Goal: Task Accomplishment & Management: Manage account settings

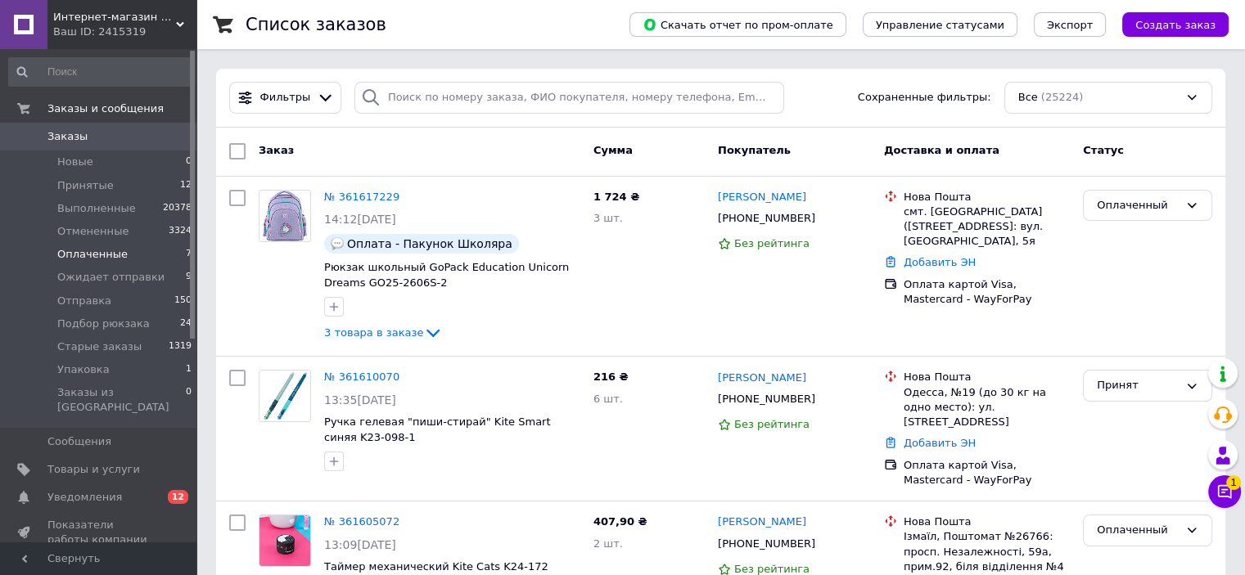
click at [137, 251] on li "Оплаченные 7" at bounding box center [100, 254] width 201 height 23
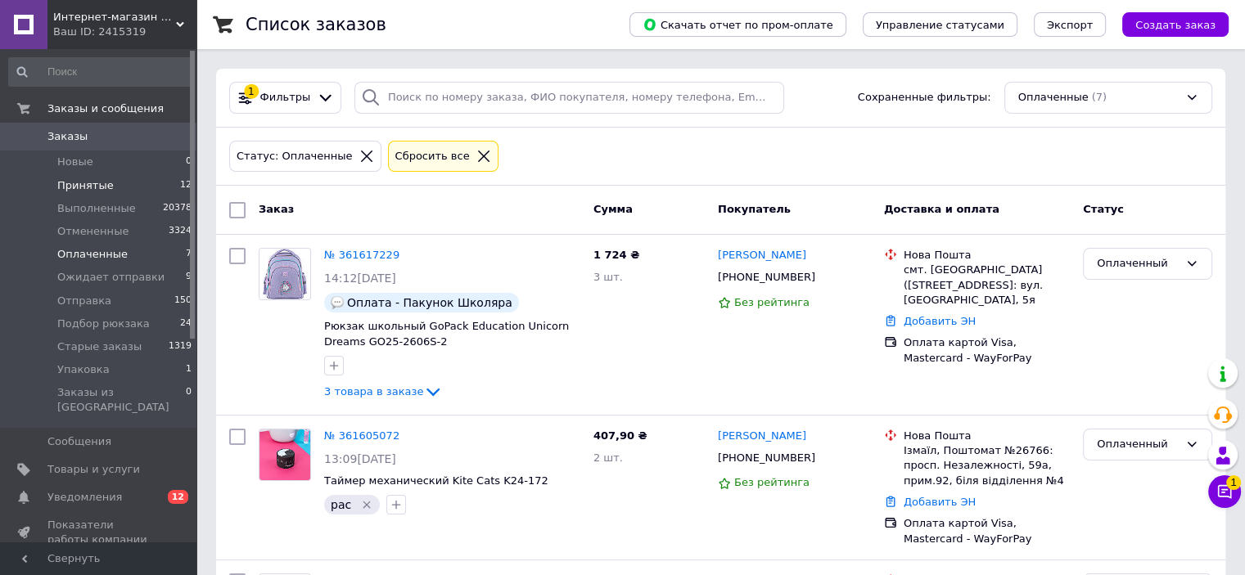
click at [137, 188] on li "Принятые 12" at bounding box center [100, 185] width 201 height 23
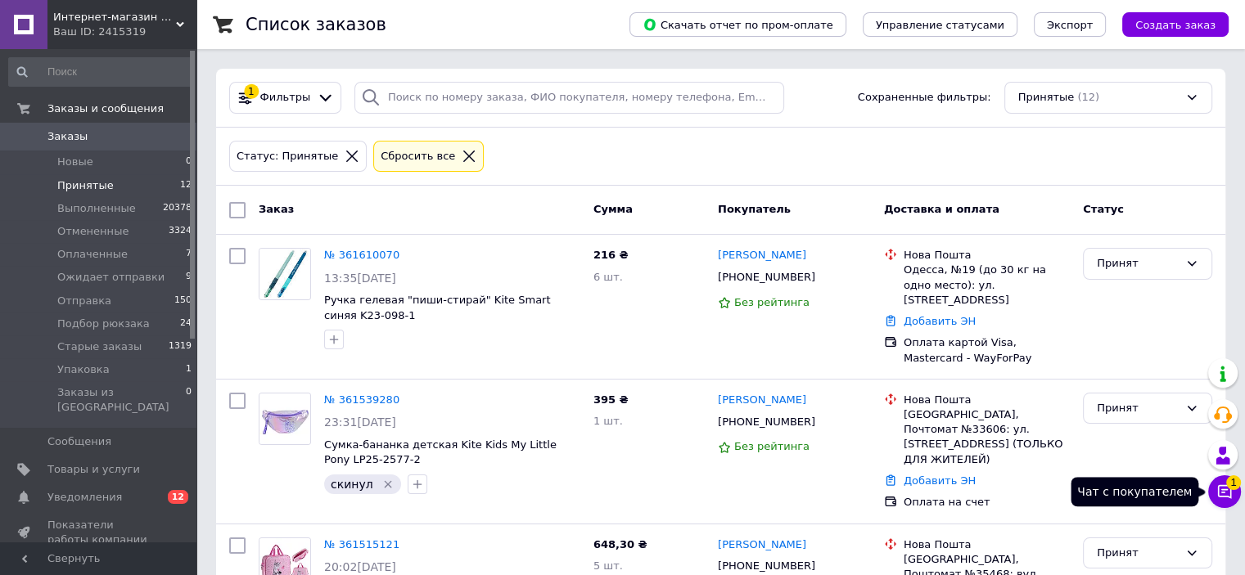
click at [1228, 487] on button "Чат с покупателем 1" at bounding box center [1224, 491] width 33 height 33
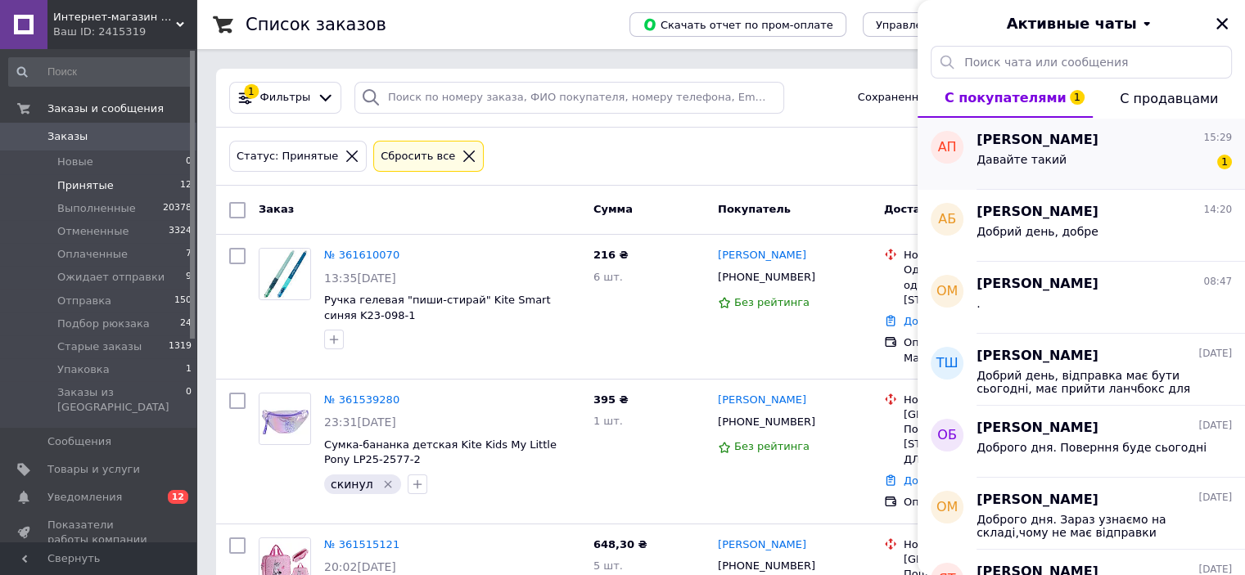
click at [1115, 155] on div "Давайте такий 1" at bounding box center [1103, 163] width 255 height 26
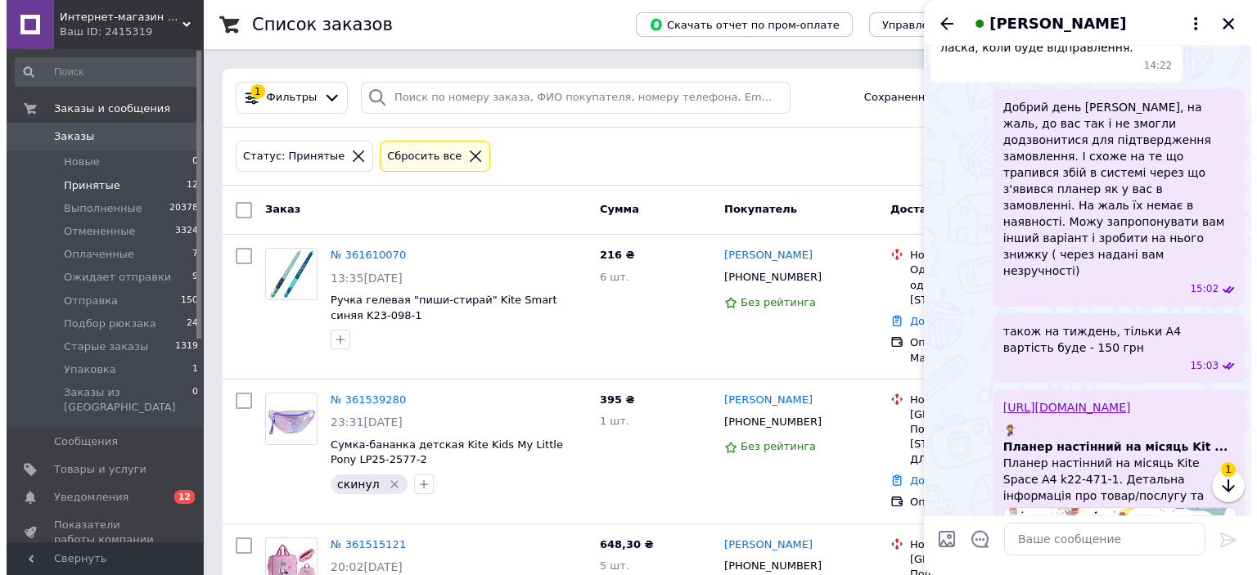
scroll to position [262, 0]
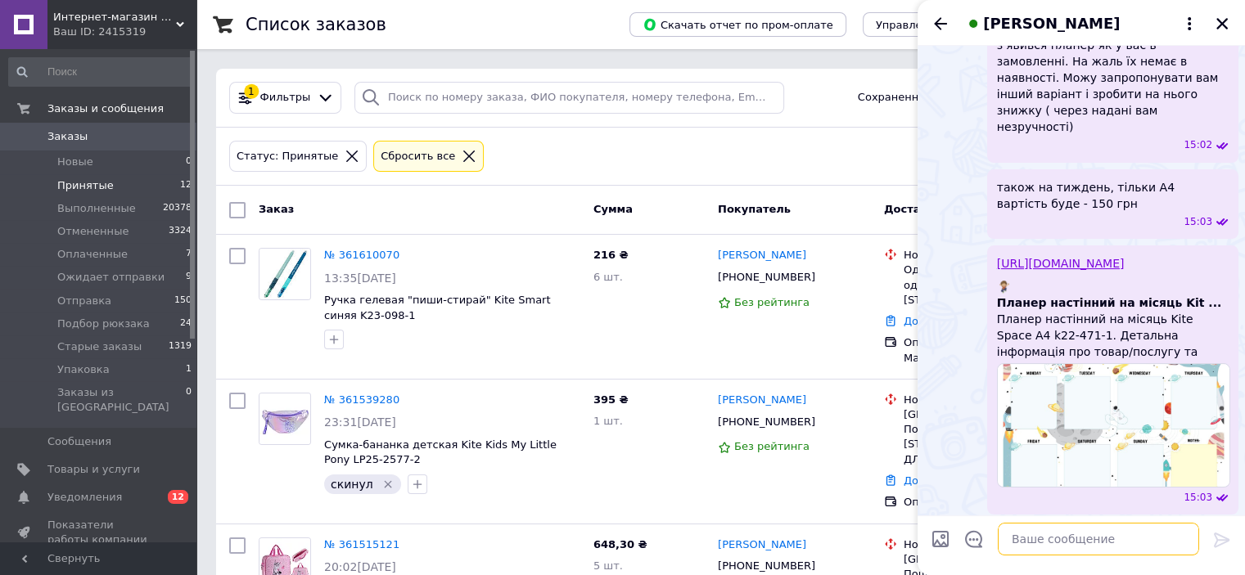
click at [1056, 546] on textarea at bounding box center [1097, 539] width 201 height 33
click at [462, 153] on icon at bounding box center [469, 156] width 15 height 15
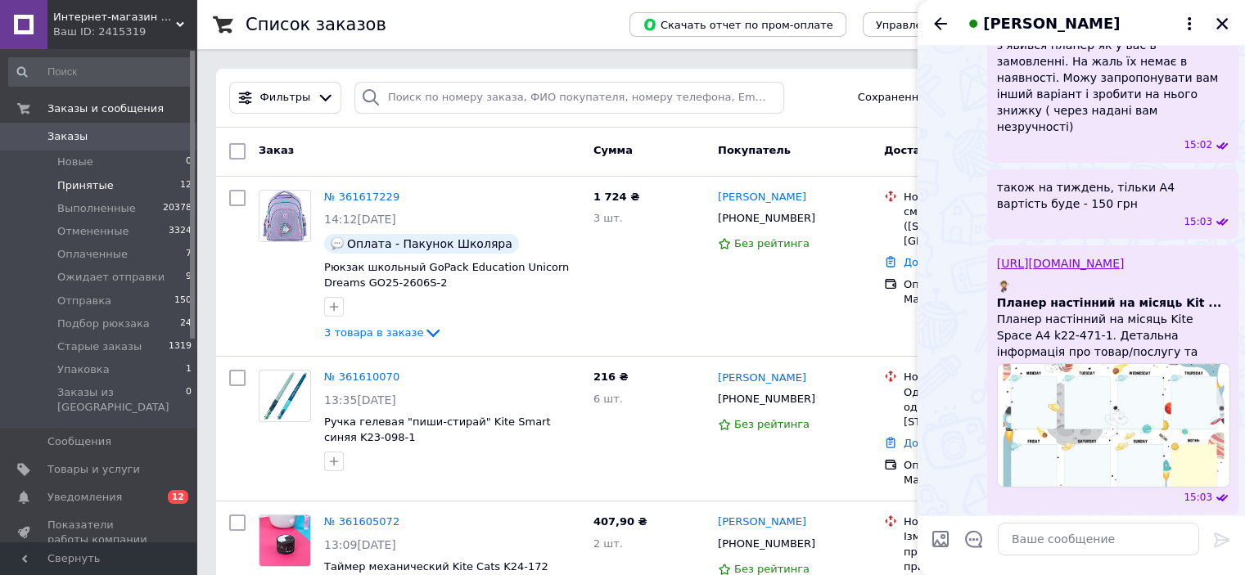
click at [1222, 19] on icon "Закрыть" at bounding box center [1221, 23] width 15 height 15
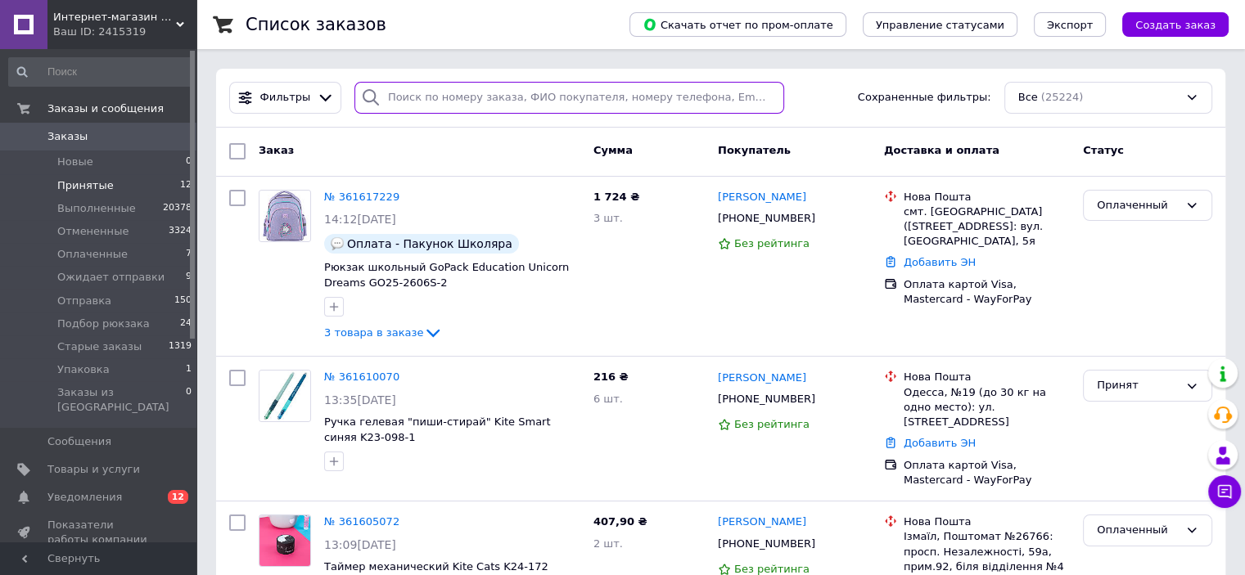
click at [617, 85] on input "search" at bounding box center [569, 98] width 430 height 32
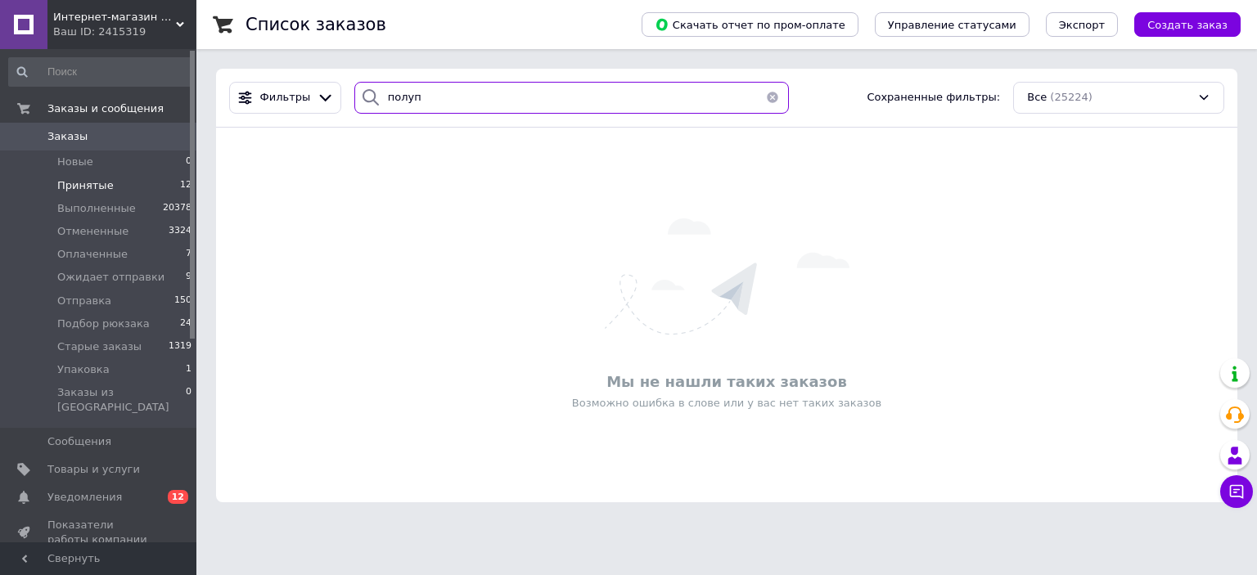
type input "полуп"
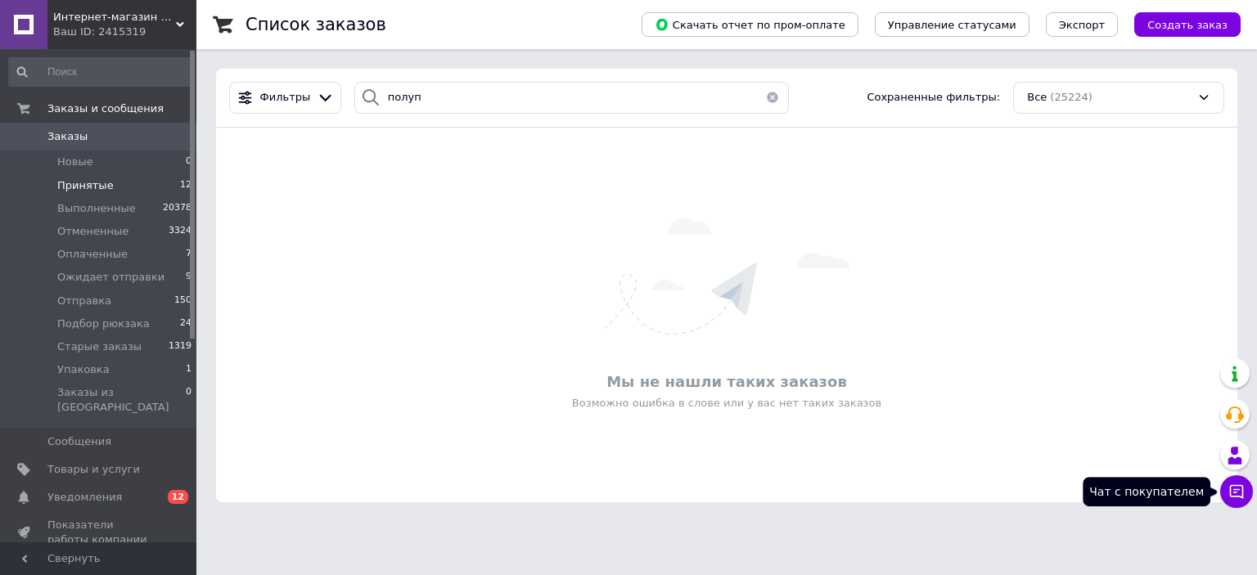
click at [1241, 493] on icon at bounding box center [1236, 492] width 16 height 16
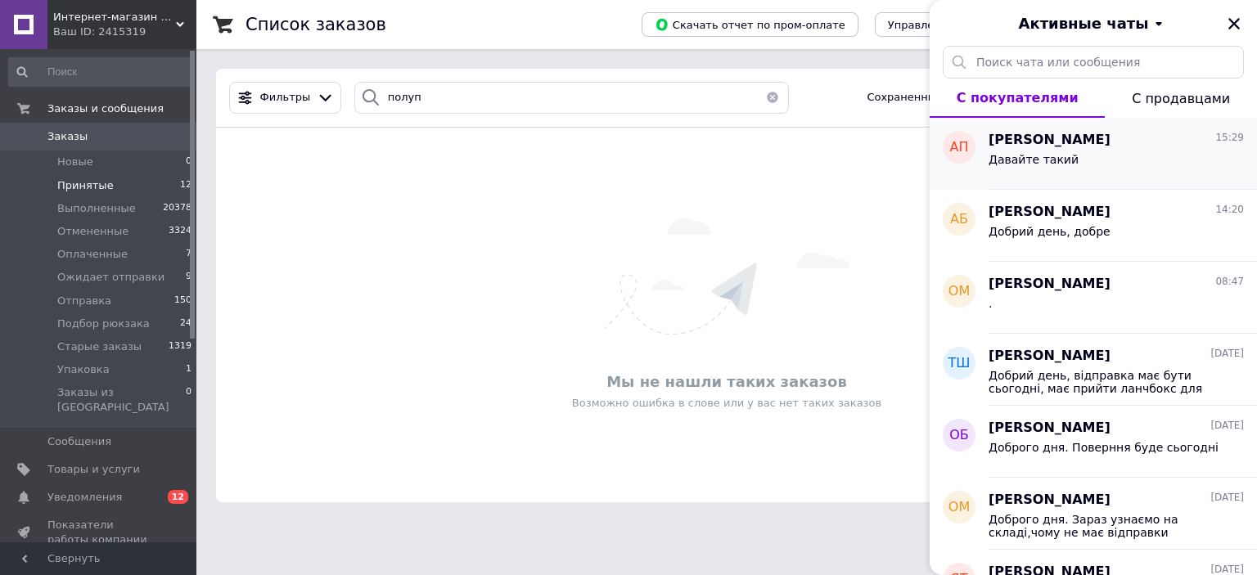
click at [1079, 153] on div "Давайте такий" at bounding box center [1115, 163] width 255 height 26
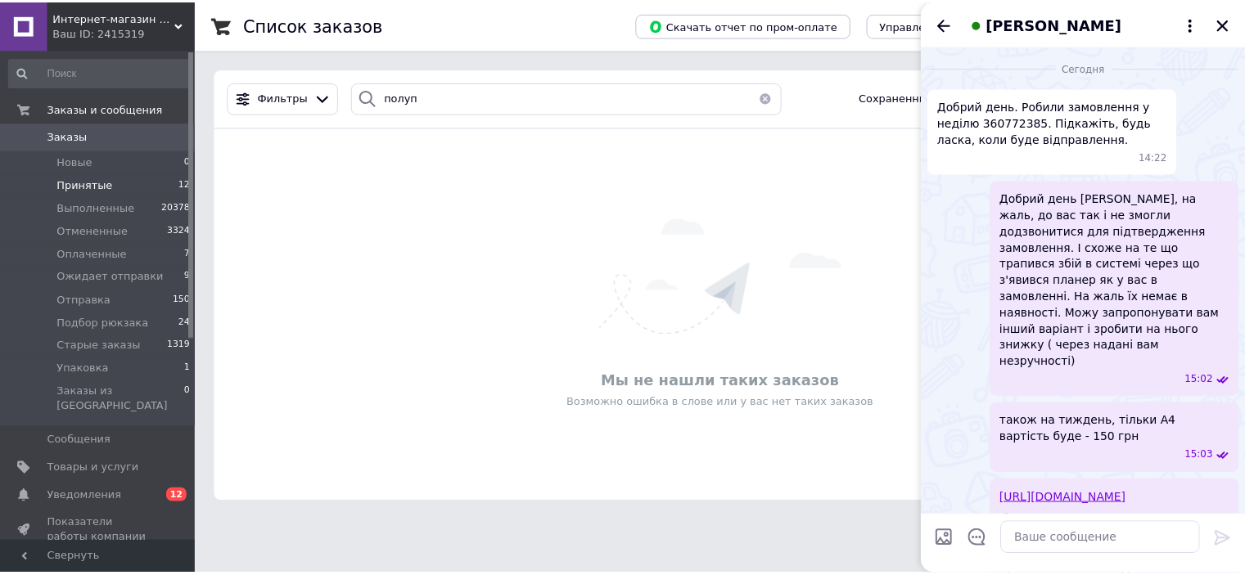
scroll to position [236, 0]
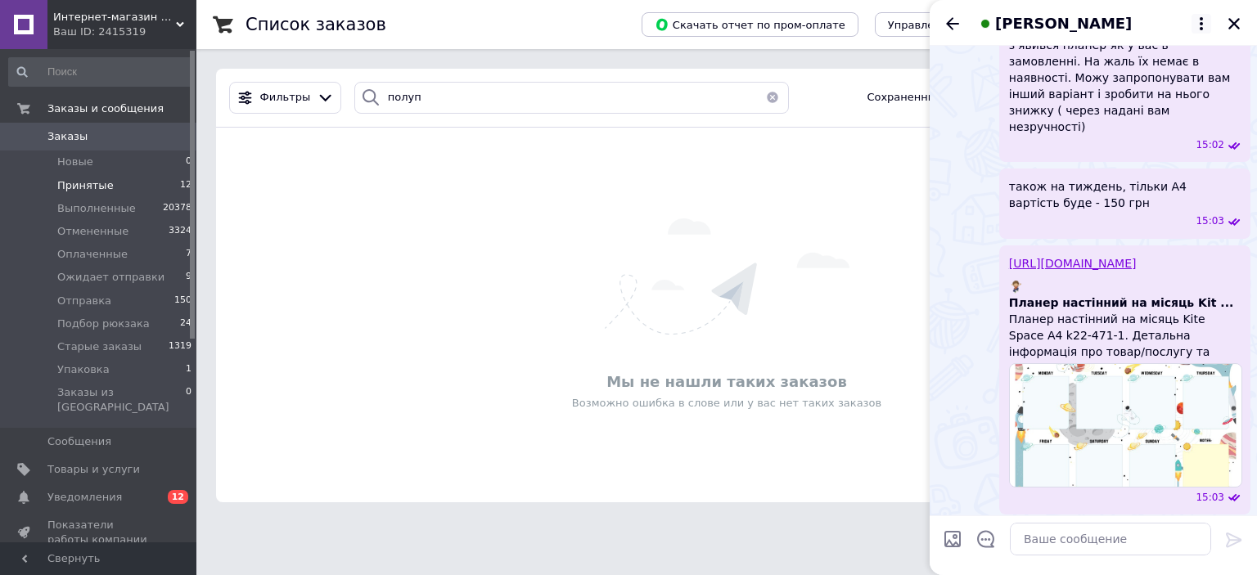
click at [1201, 25] on icon at bounding box center [1201, 24] width 20 height 20
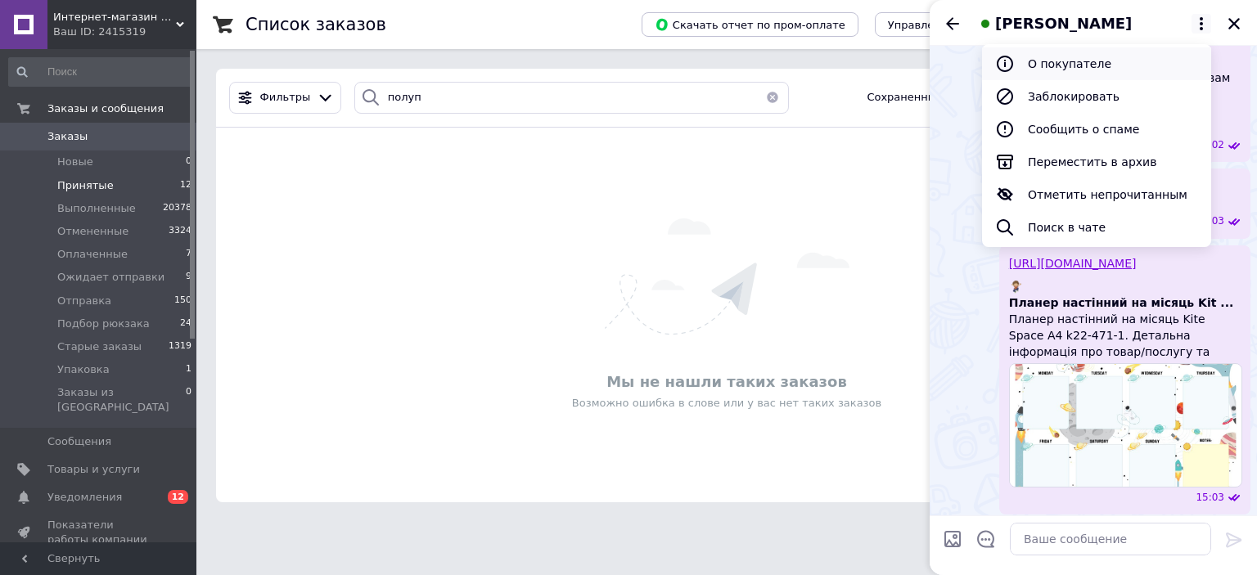
click at [1087, 70] on button "О покупателе" at bounding box center [1096, 63] width 229 height 33
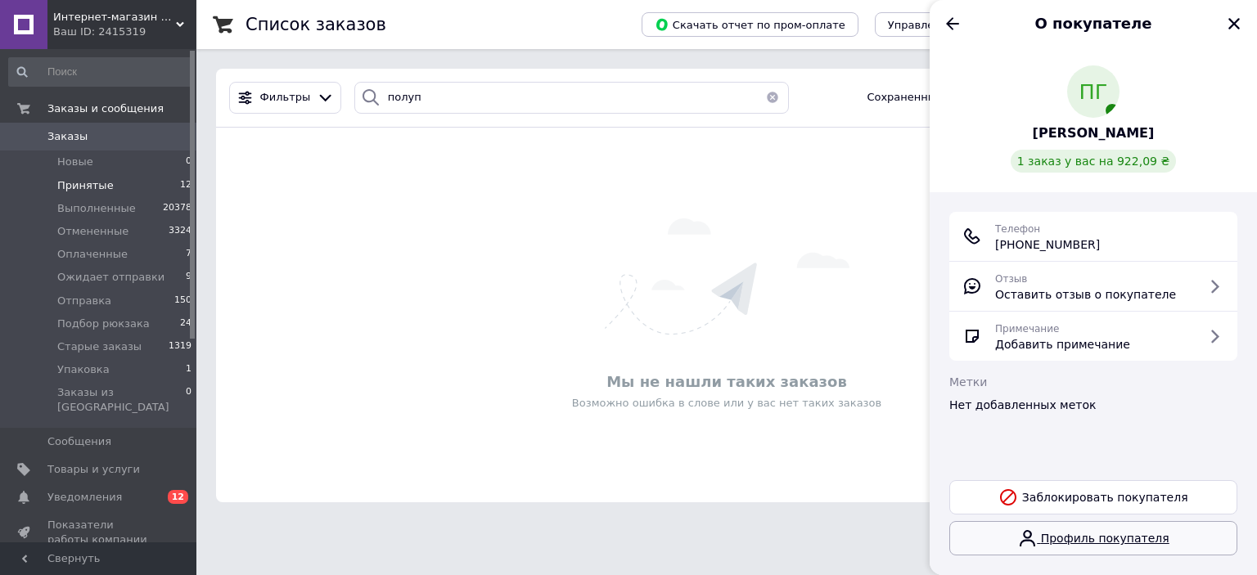
click at [1119, 540] on link "Профиль покупателя" at bounding box center [1093, 538] width 288 height 34
click at [561, 241] on div "Мы не нашли таких заказов Возможно ошибка в слове или у вас нет таких заказов" at bounding box center [726, 315] width 1021 height 342
click at [1240, 22] on icon "Закрыть" at bounding box center [1234, 23] width 15 height 15
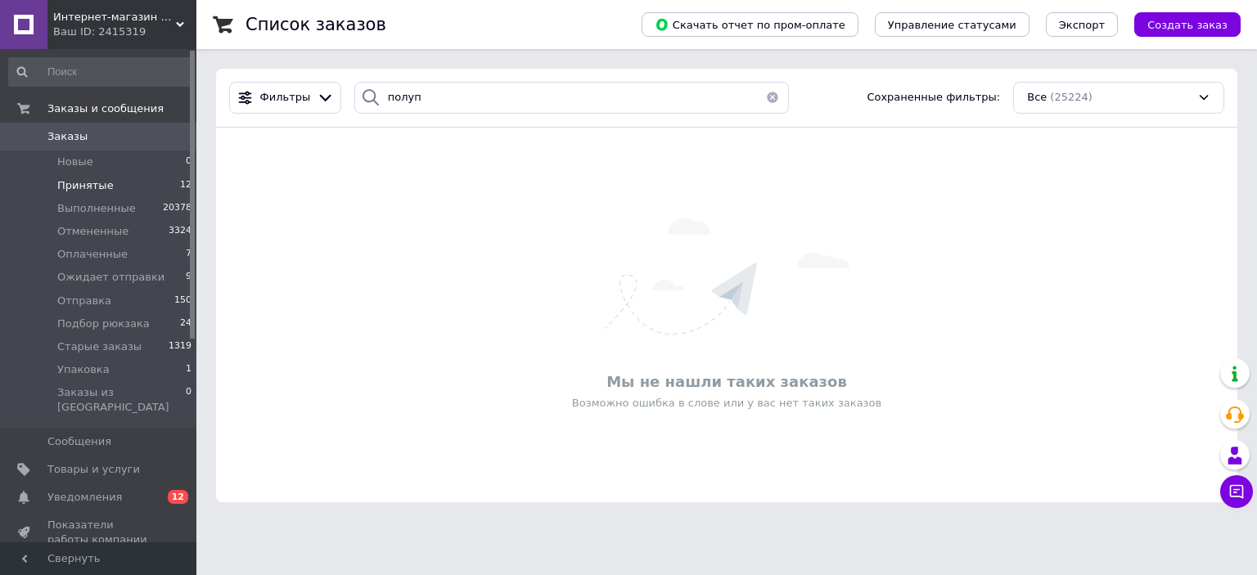
click at [167, 137] on span "0" at bounding box center [173, 136] width 45 height 15
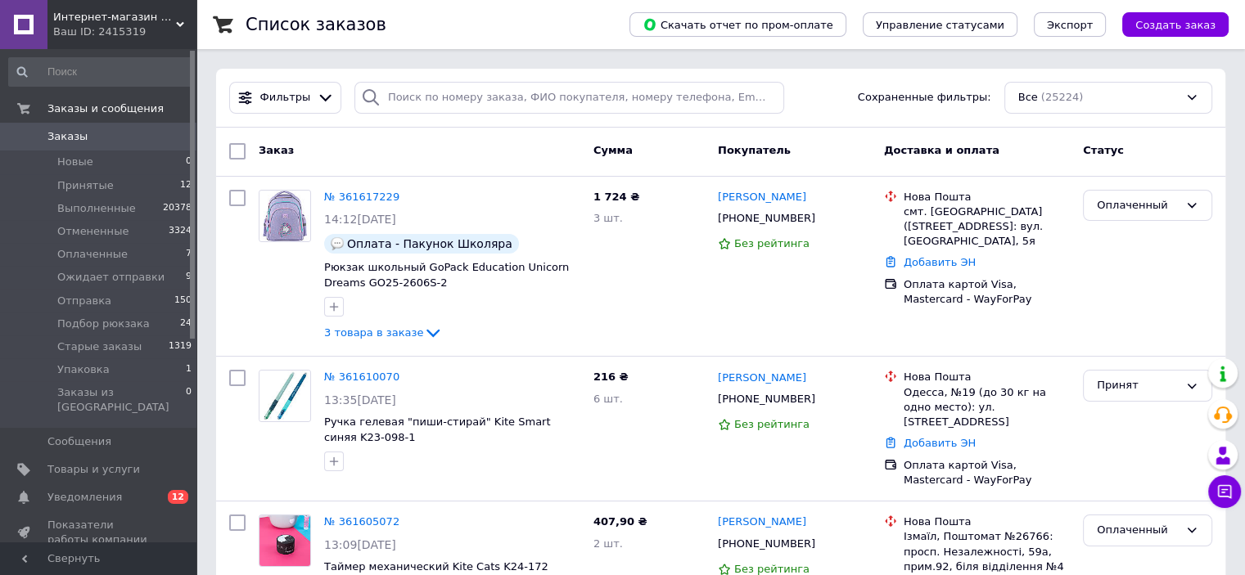
click at [372, 199] on link "№ 361617229" at bounding box center [361, 197] width 75 height 12
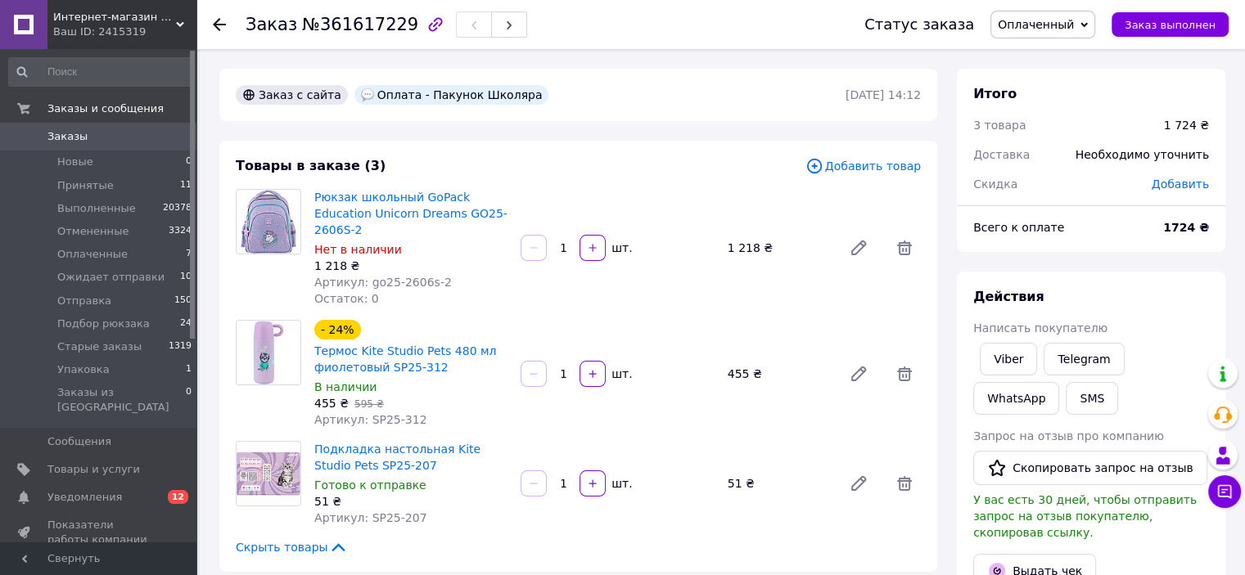
scroll to position [409, 0]
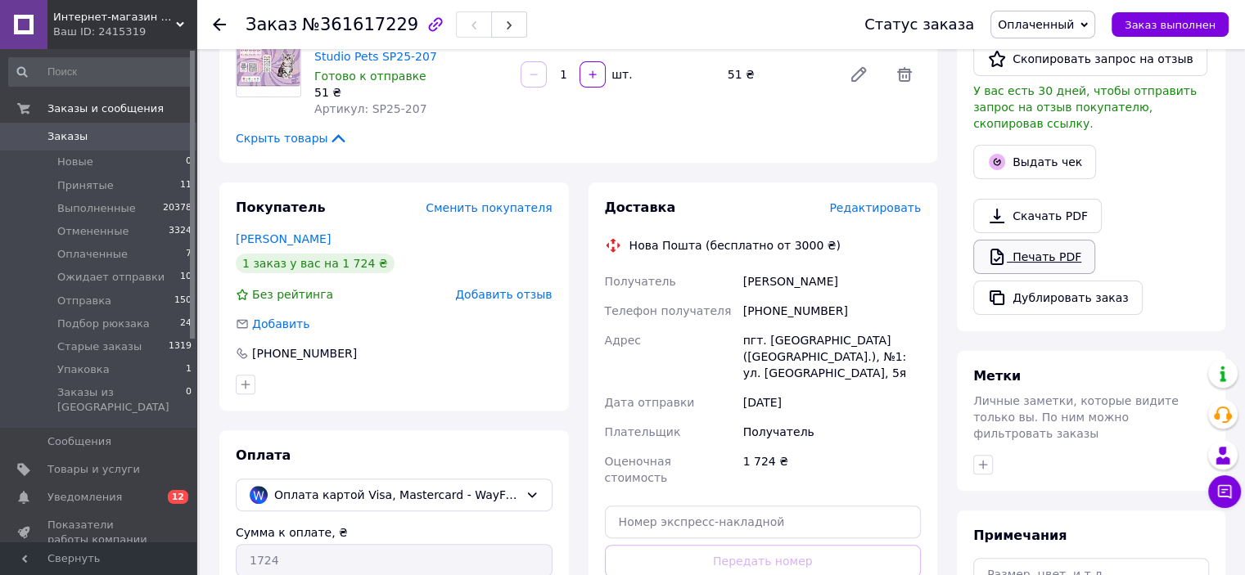
click at [1051, 240] on link "Печать PDF" at bounding box center [1034, 257] width 122 height 34
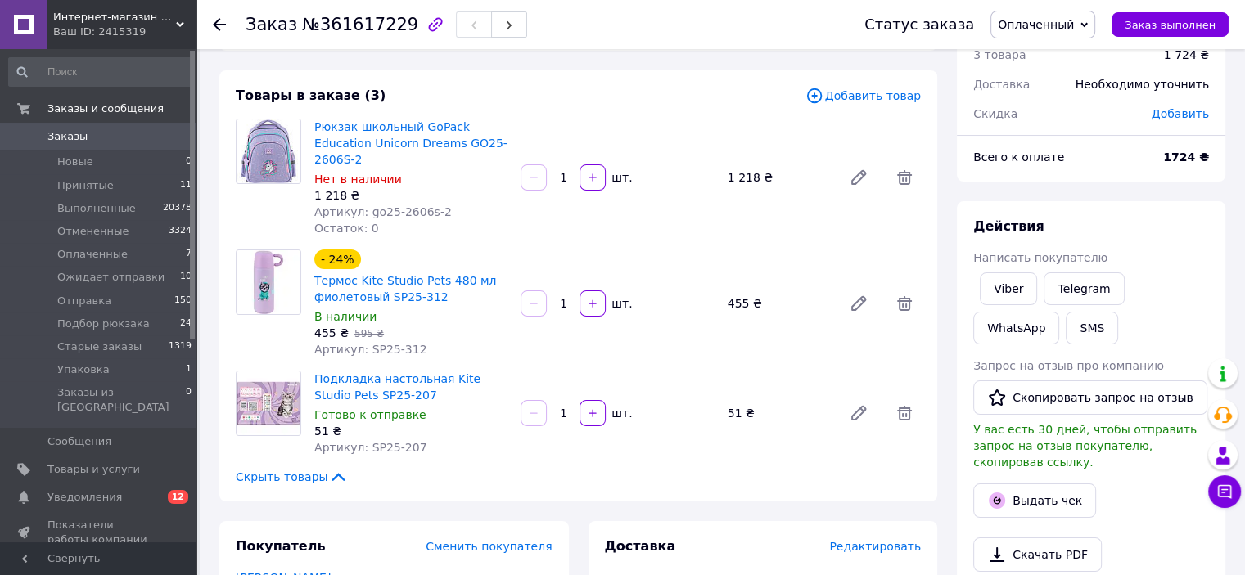
scroll to position [0, 0]
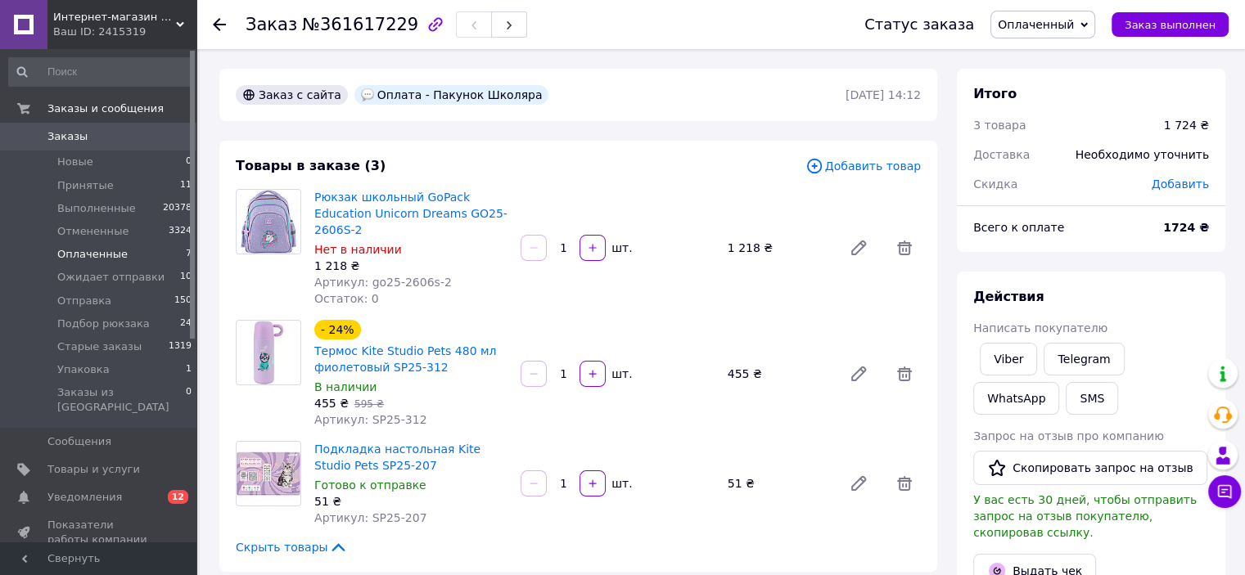
click at [98, 257] on span "Оплаченные" at bounding box center [92, 254] width 70 height 15
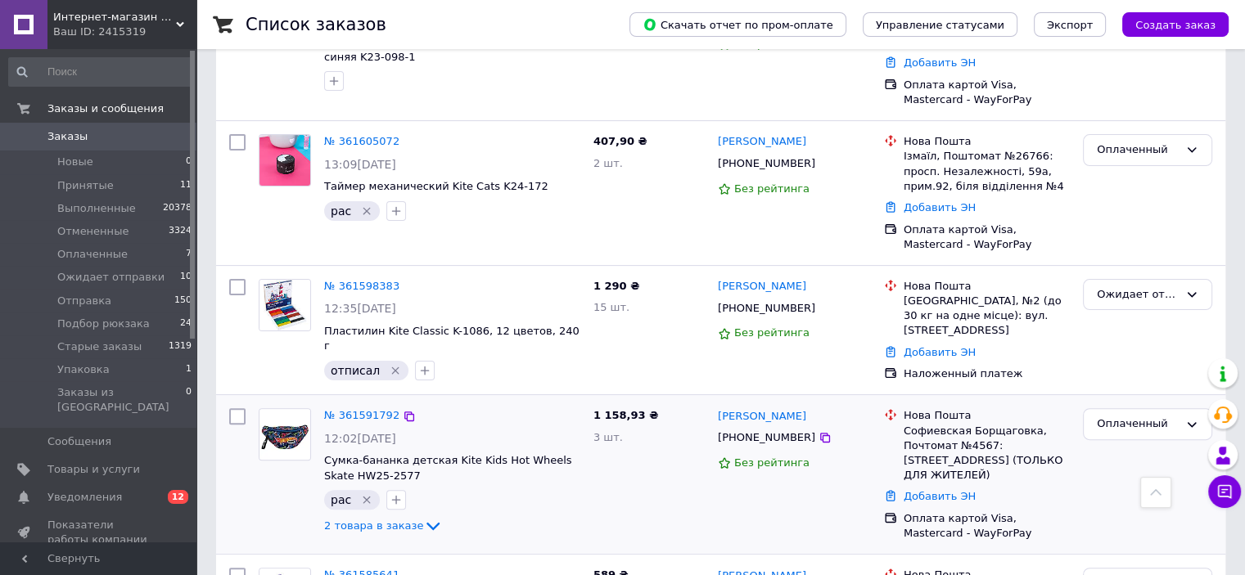
scroll to position [409, 0]
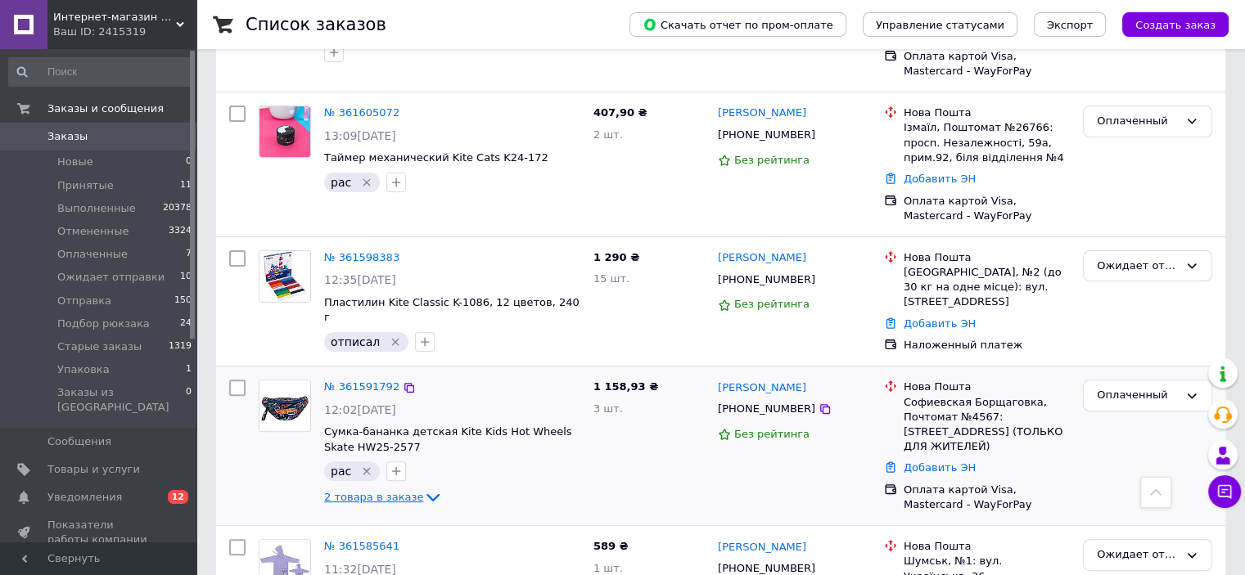
click at [402, 491] on span "2 товара в заказе" at bounding box center [373, 497] width 99 height 12
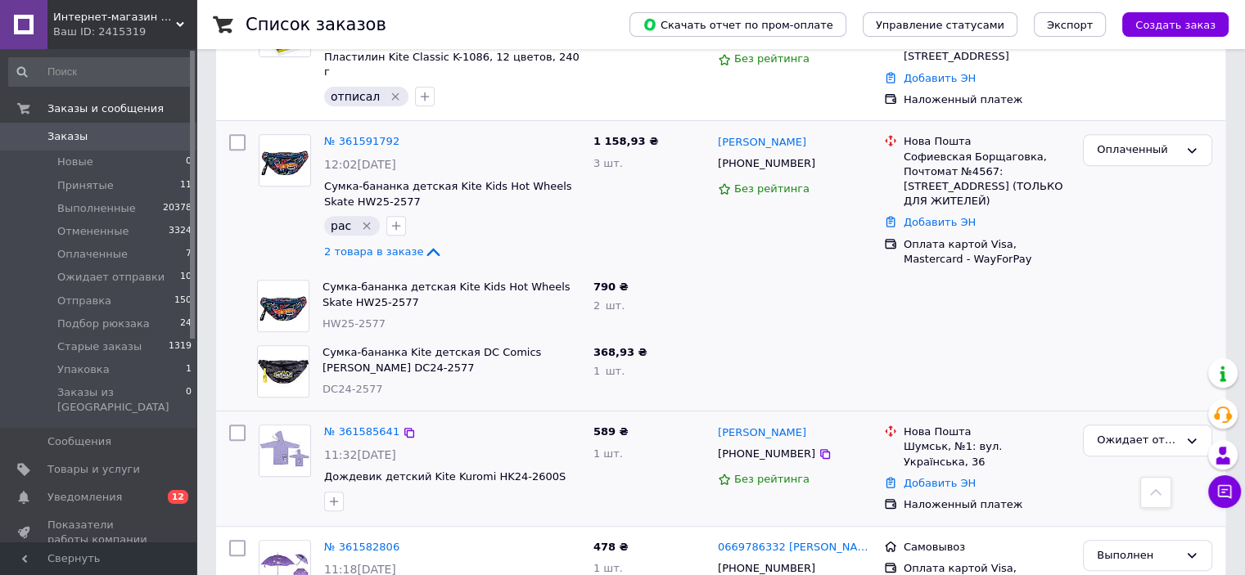
scroll to position [164, 0]
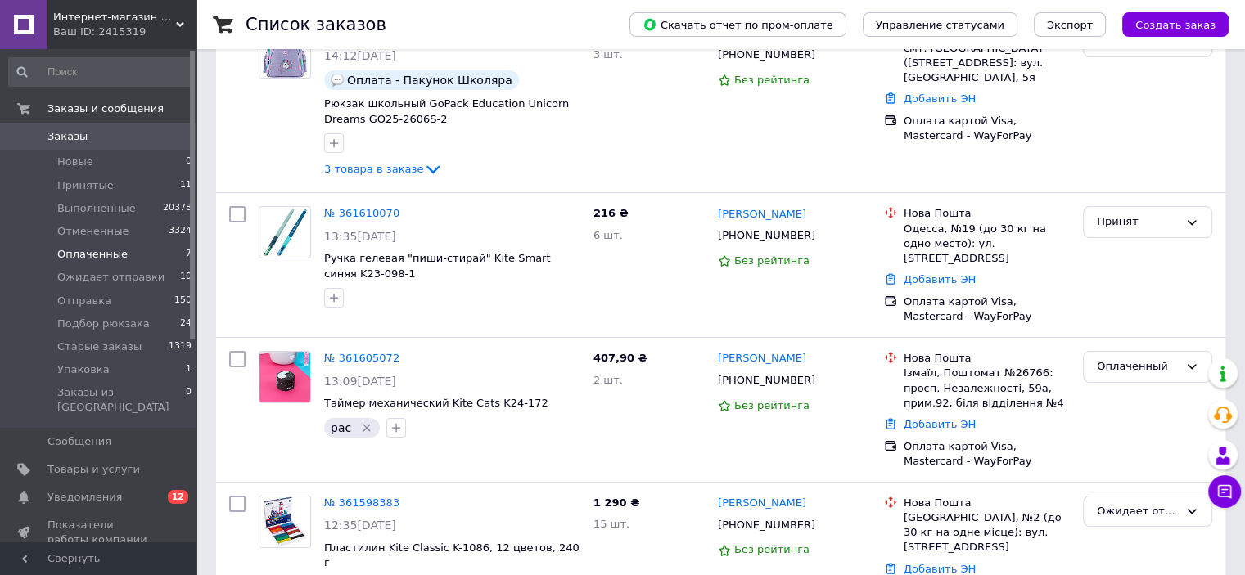
click at [154, 250] on li "Оплаченные 7" at bounding box center [100, 254] width 201 height 23
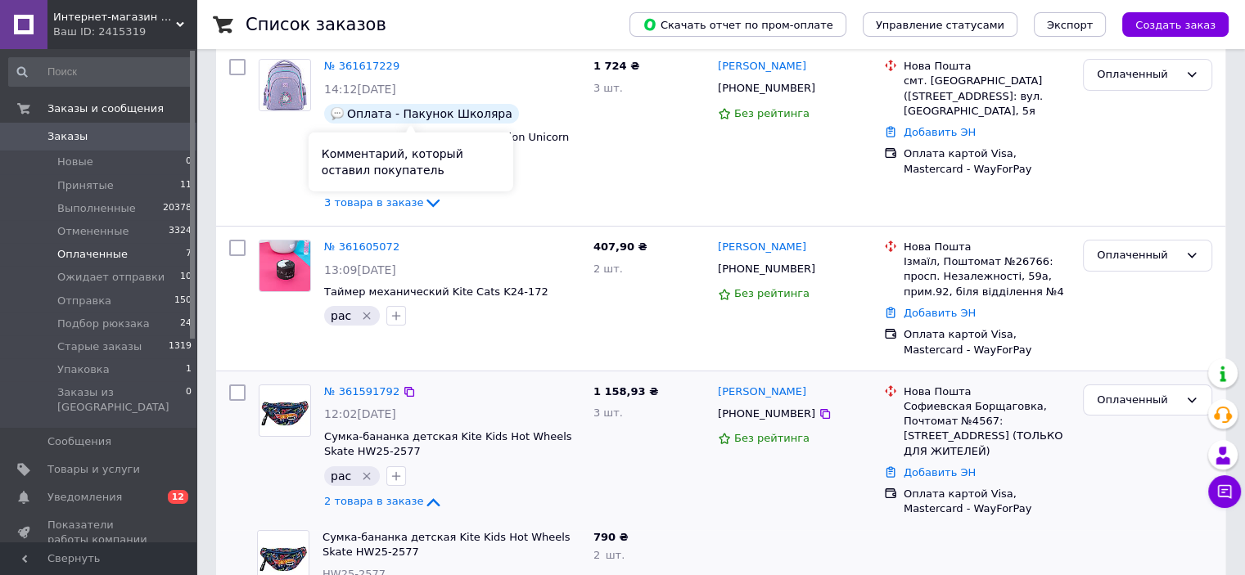
scroll to position [327, 0]
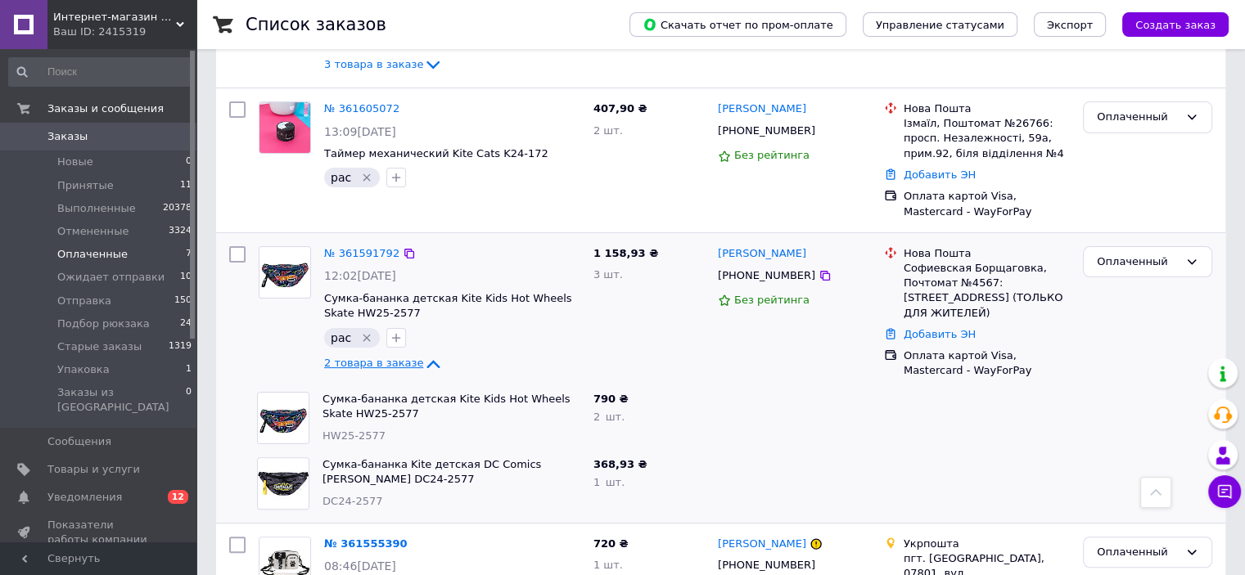
click at [386, 366] on span "2 товара в заказе" at bounding box center [373, 363] width 99 height 12
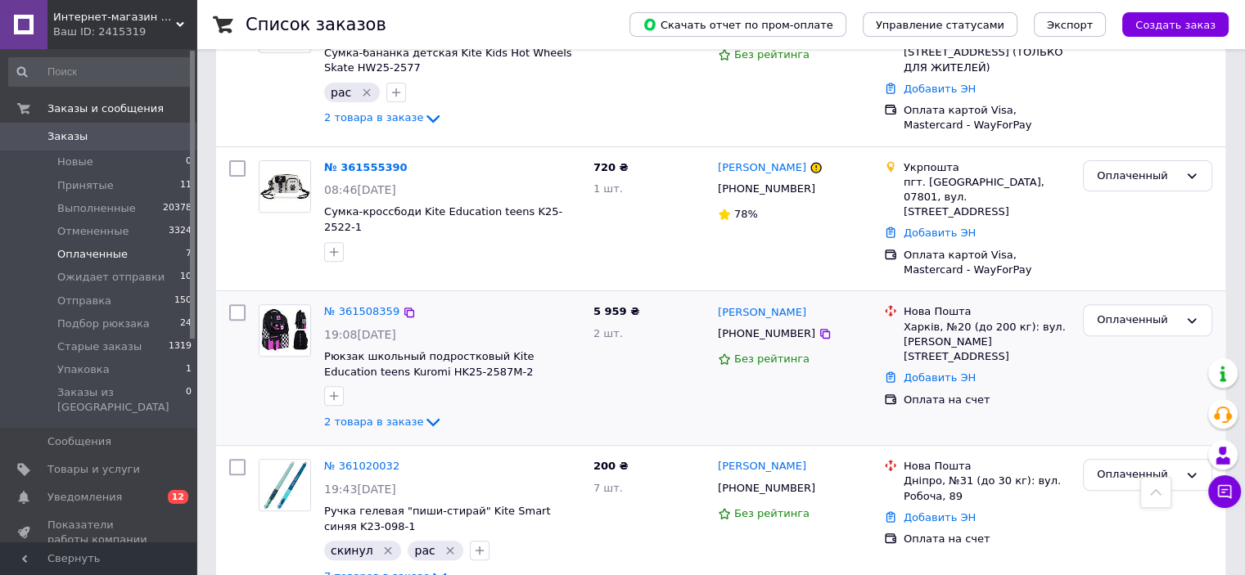
scroll to position [655, 0]
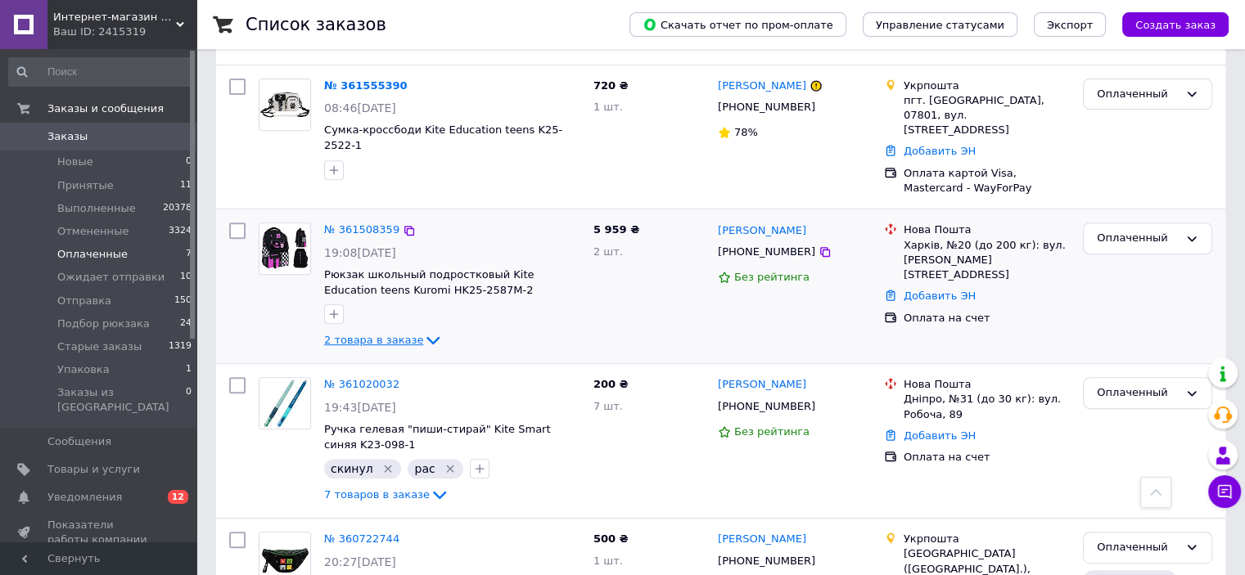
click at [376, 334] on span "2 товара в заказе" at bounding box center [373, 340] width 99 height 12
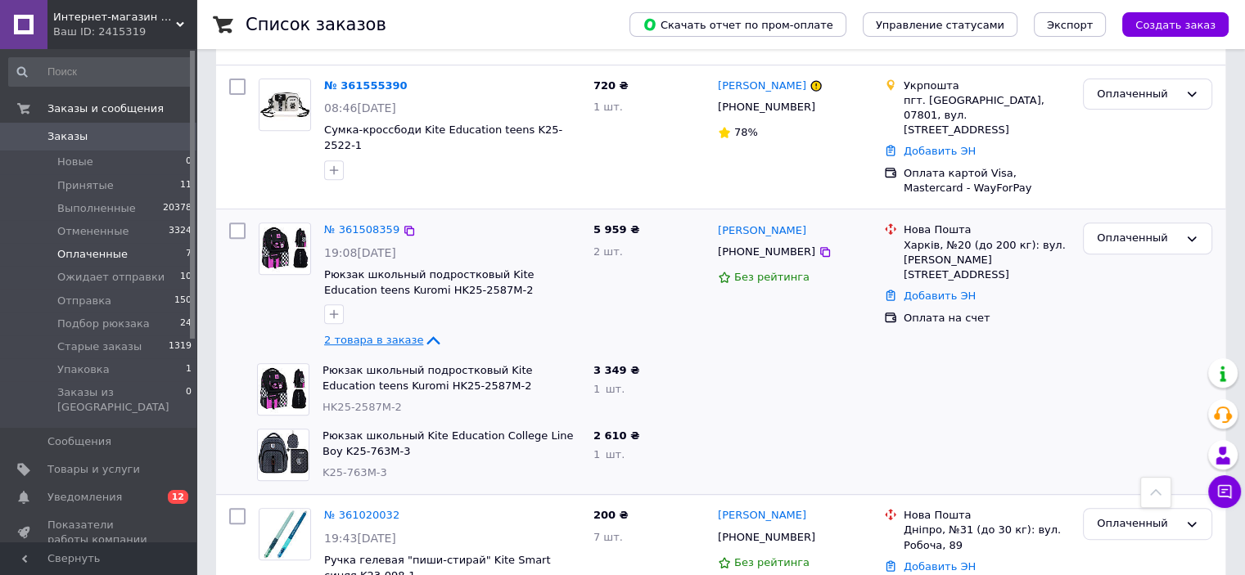
click at [376, 334] on span "2 товара в заказе" at bounding box center [373, 340] width 99 height 12
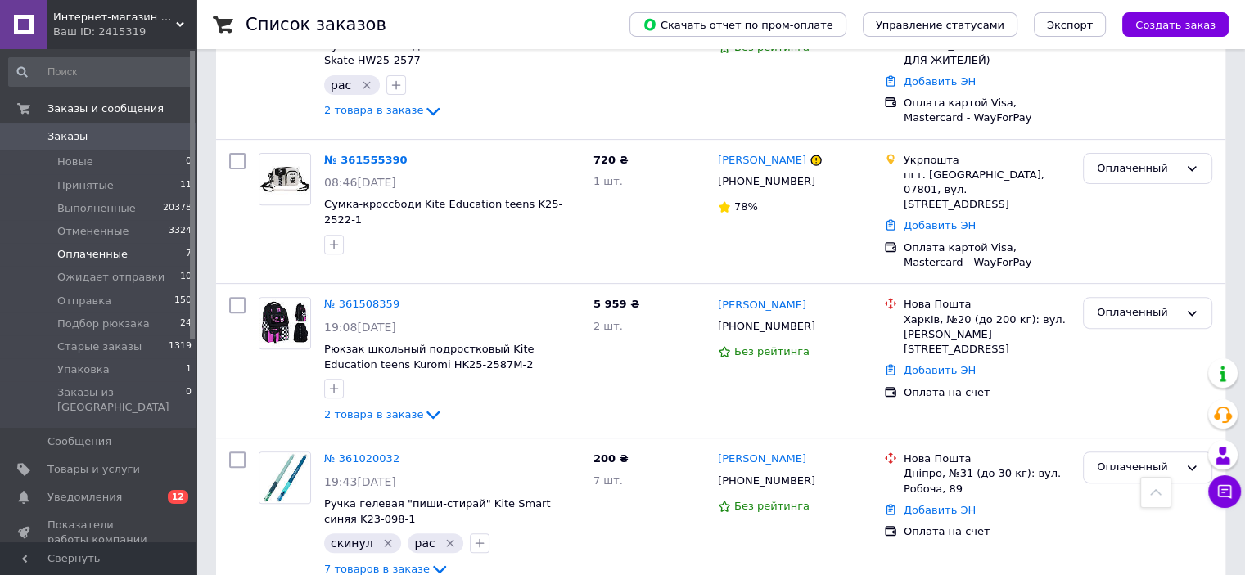
scroll to position [730, 0]
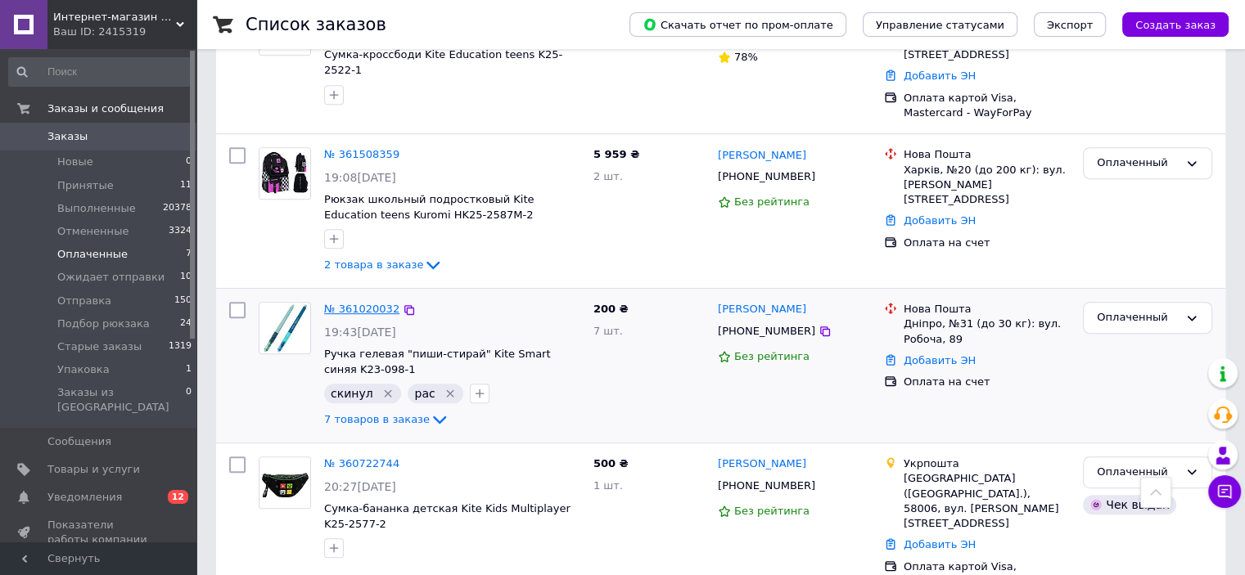
click at [373, 303] on link "№ 361020032" at bounding box center [361, 309] width 75 height 12
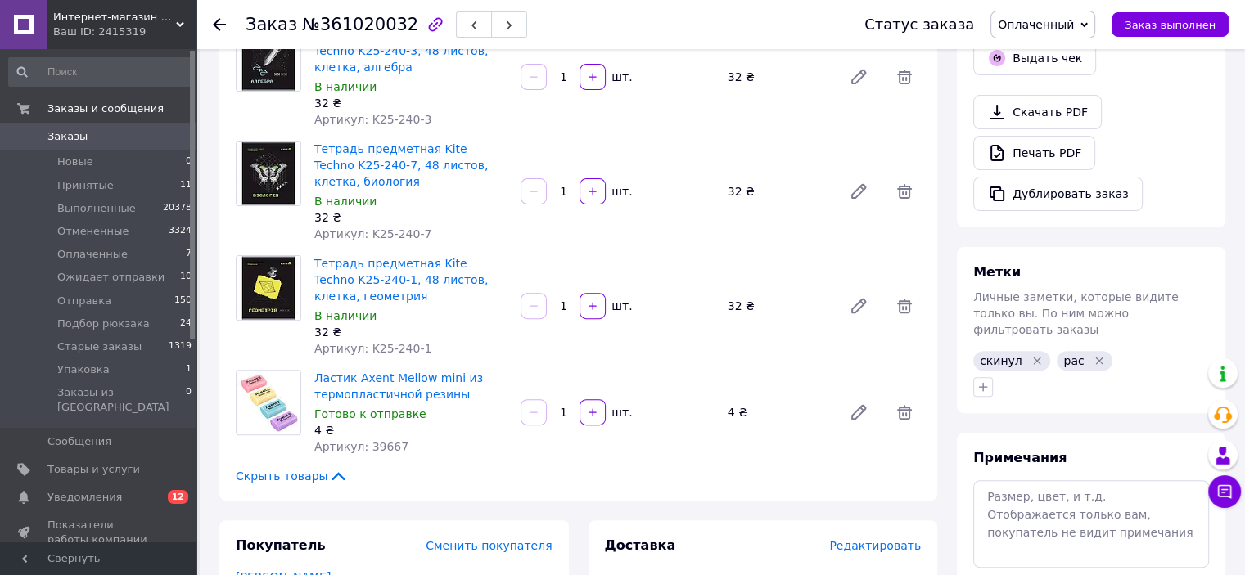
scroll to position [239, 0]
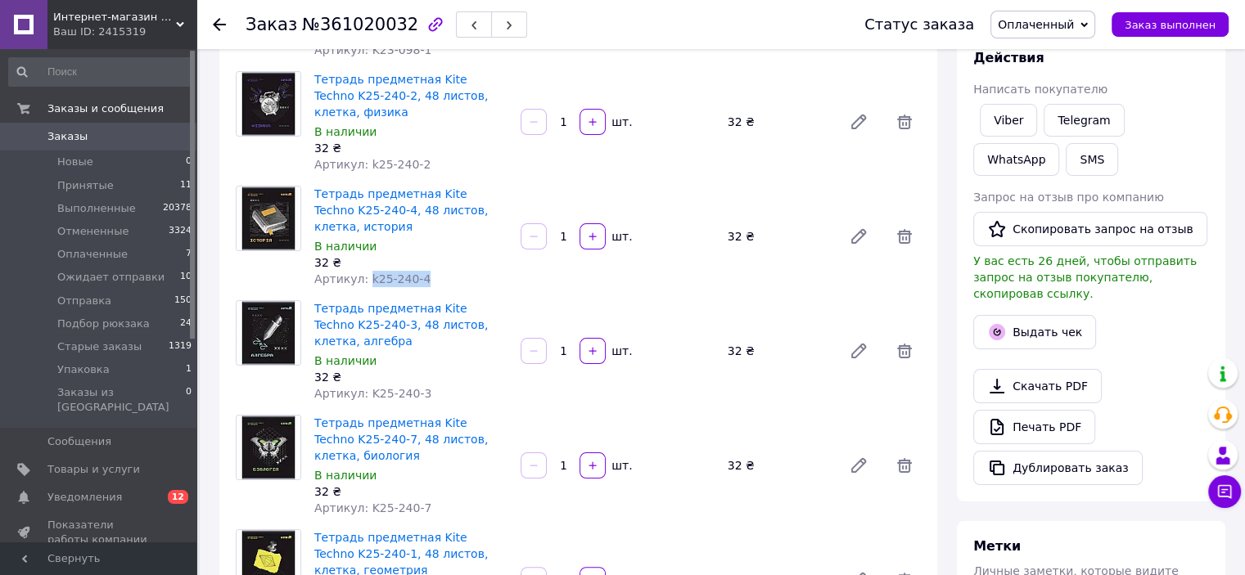
drag, startPoint x: 421, startPoint y: 259, endPoint x: 363, endPoint y: 271, distance: 59.2
click at [363, 271] on div "Артикул: k25-240-4" at bounding box center [410, 279] width 193 height 16
copy span "k25-240-4"
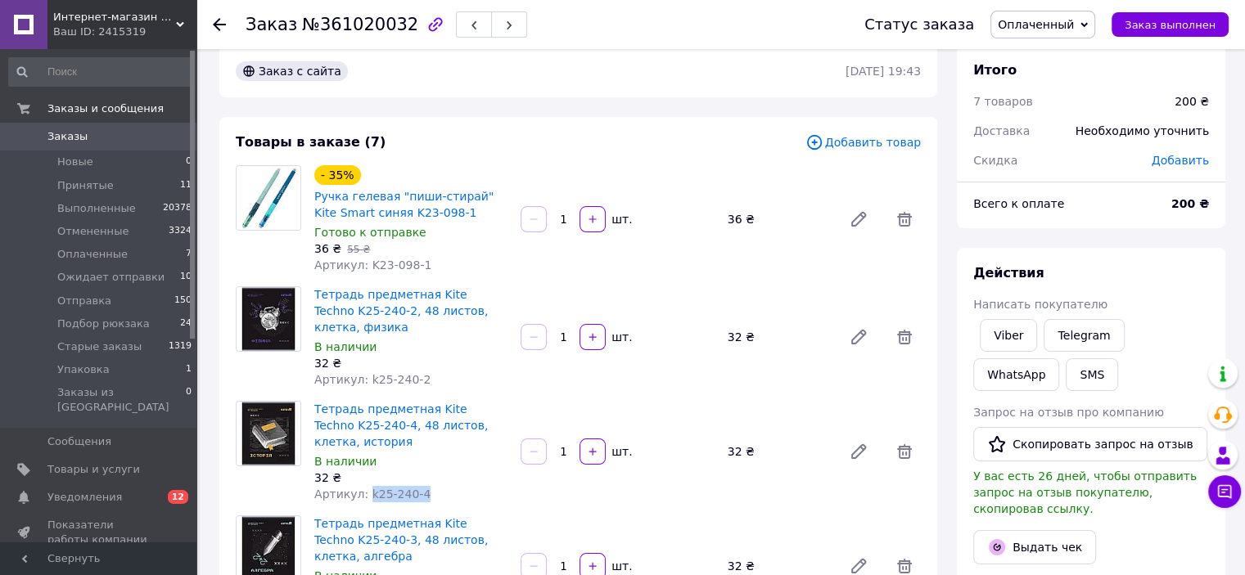
scroll to position [0, 0]
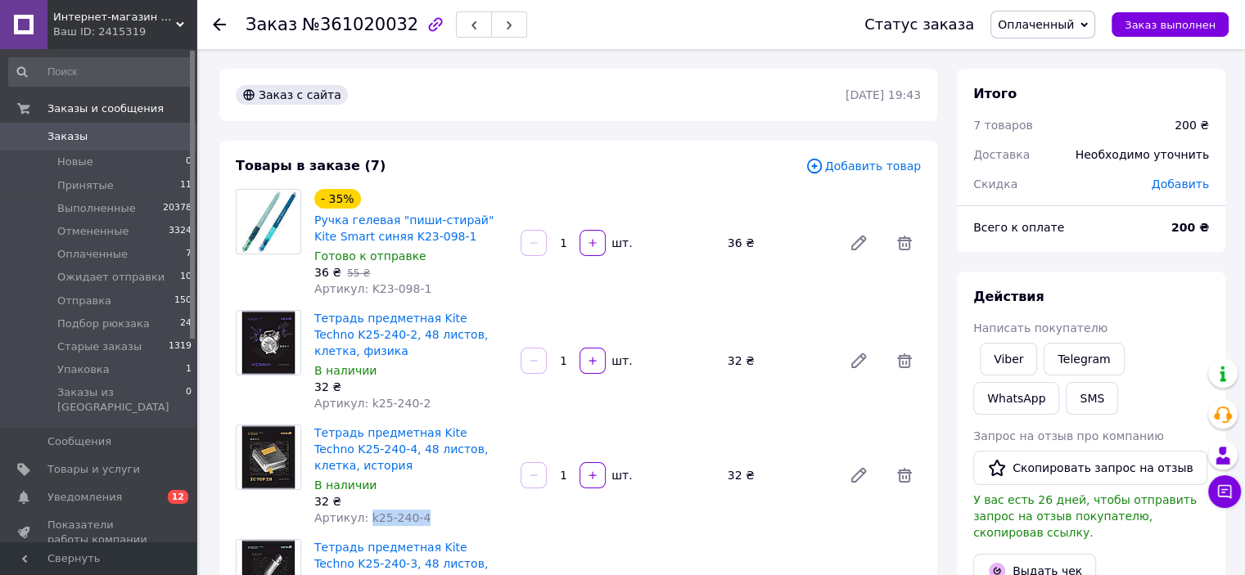
click at [145, 143] on span "Заказы" at bounding box center [99, 136] width 104 height 15
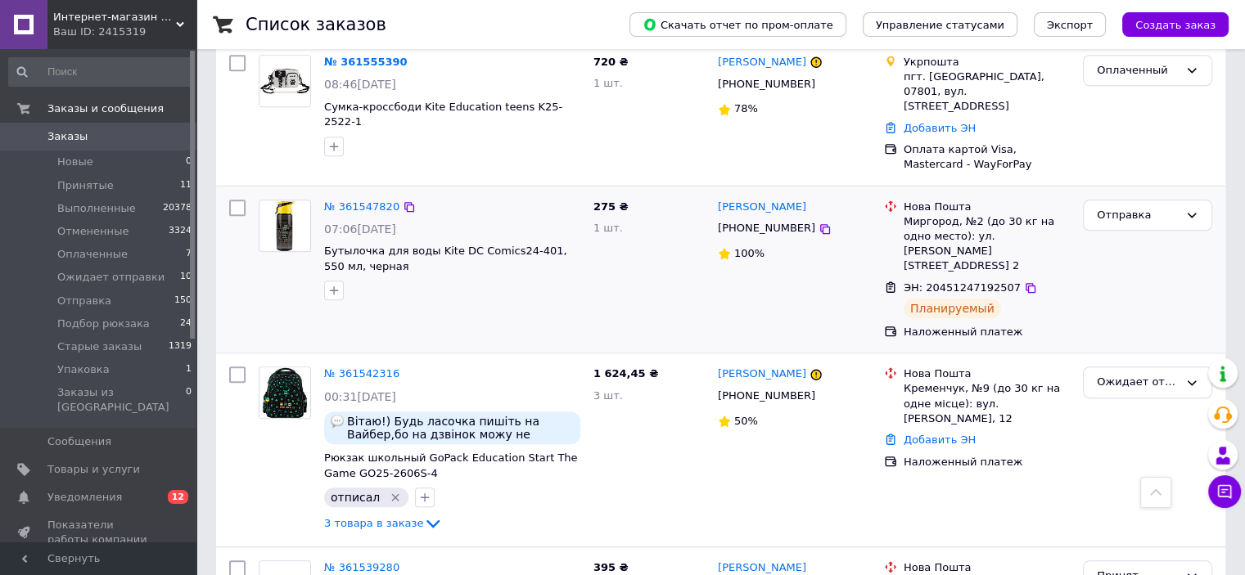
scroll to position [1146, 0]
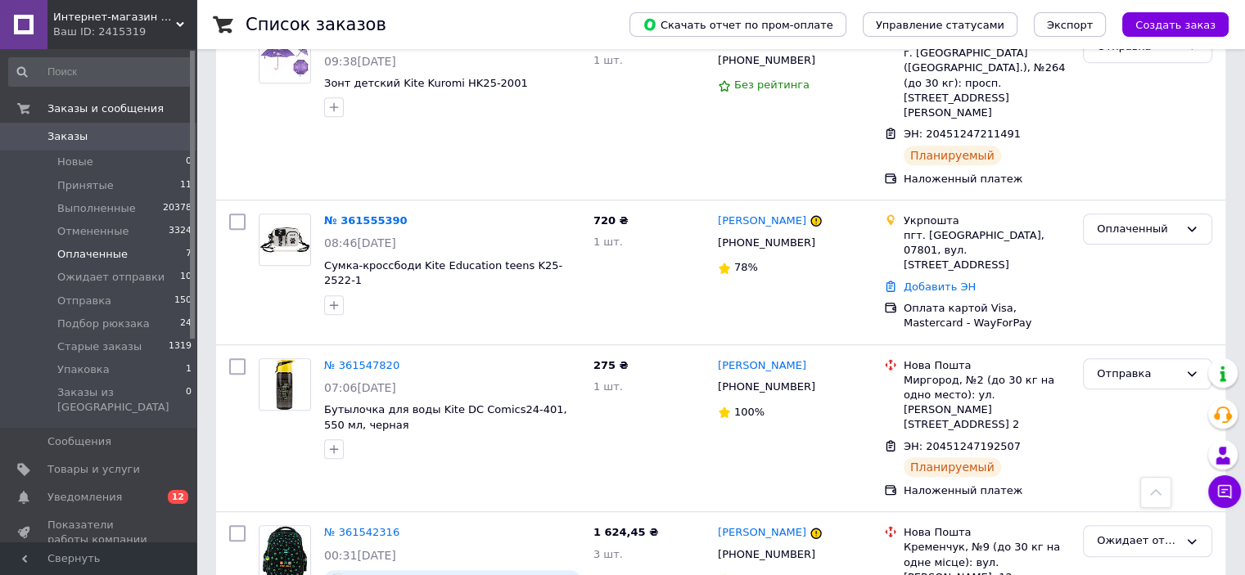
drag, startPoint x: 241, startPoint y: -20, endPoint x: 142, endPoint y: 258, distance: 295.0
click at [140, 258] on li "Оплаченные 7" at bounding box center [100, 254] width 201 height 23
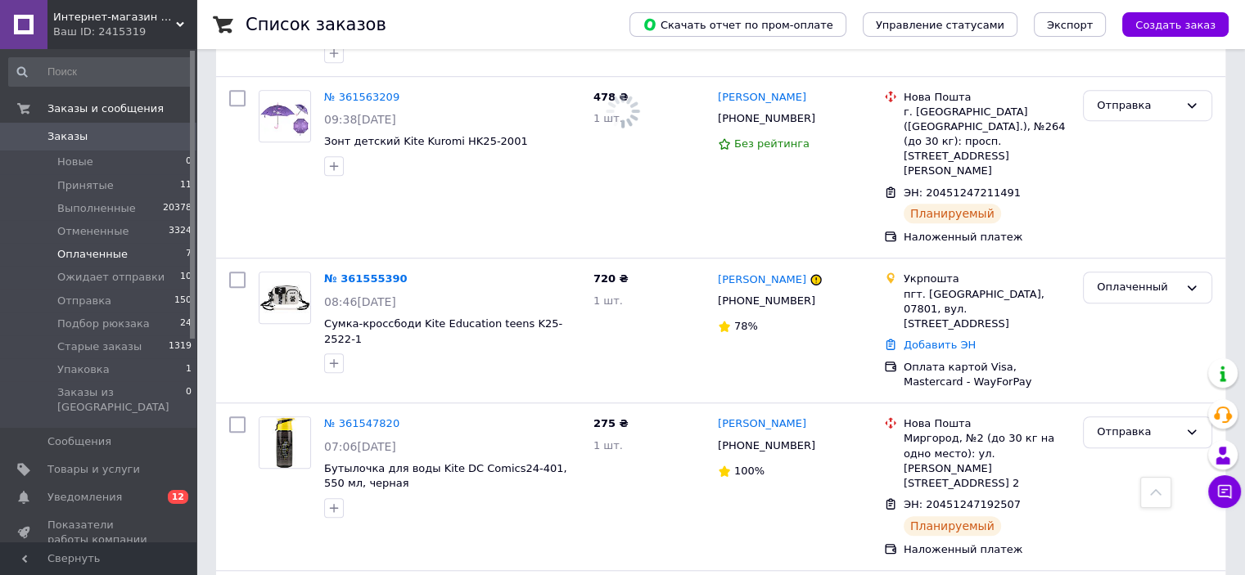
scroll to position [1203, 0]
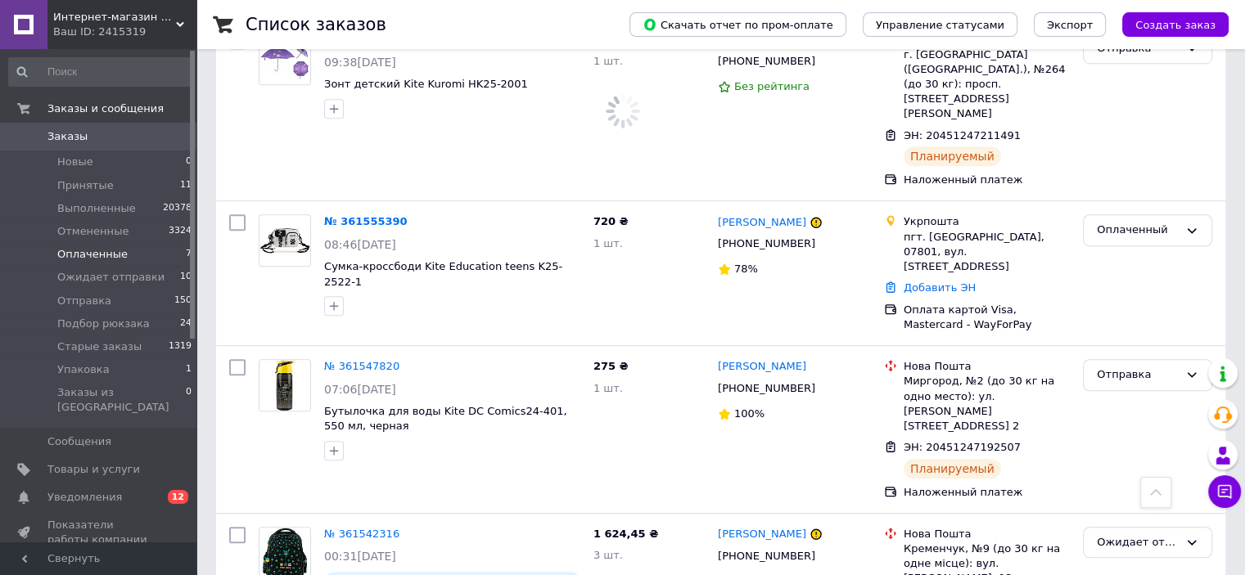
click at [142, 258] on li "Оплаченные 7" at bounding box center [100, 254] width 201 height 23
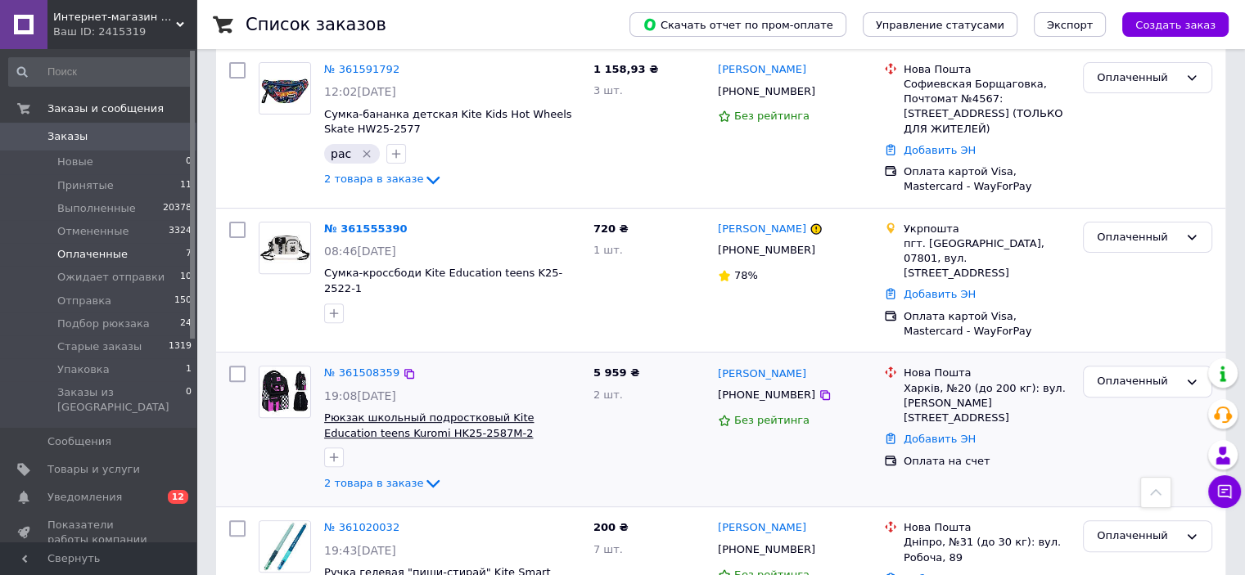
scroll to position [573, 0]
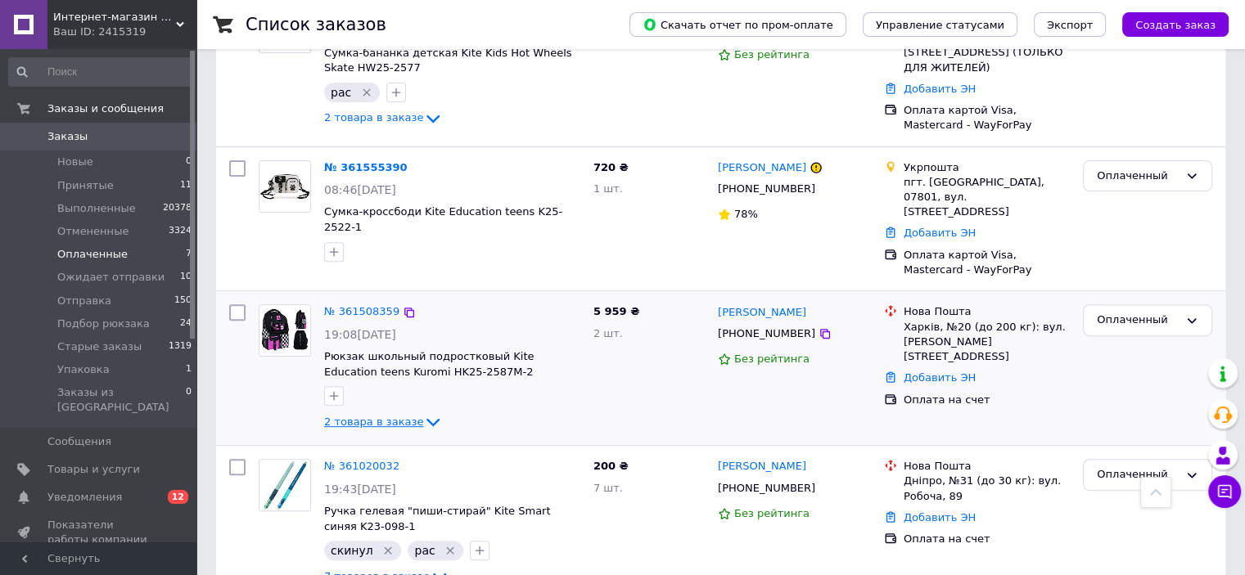
click at [399, 416] on span "2 товара в заказе" at bounding box center [373, 422] width 99 height 12
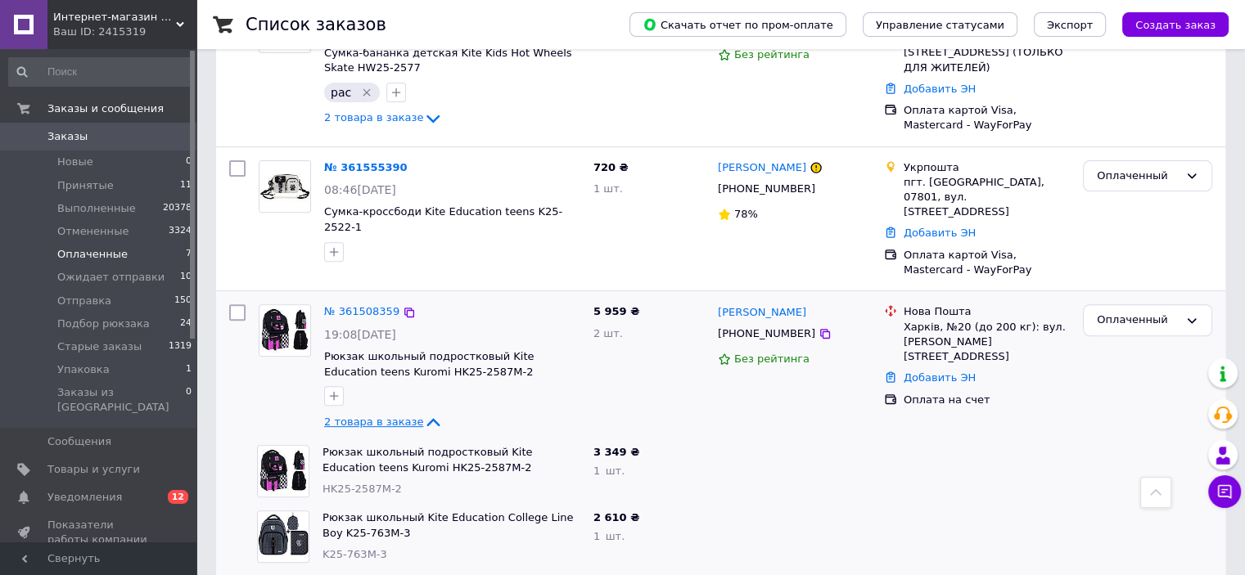
click at [399, 416] on span "2 товара в заказе" at bounding box center [373, 422] width 99 height 12
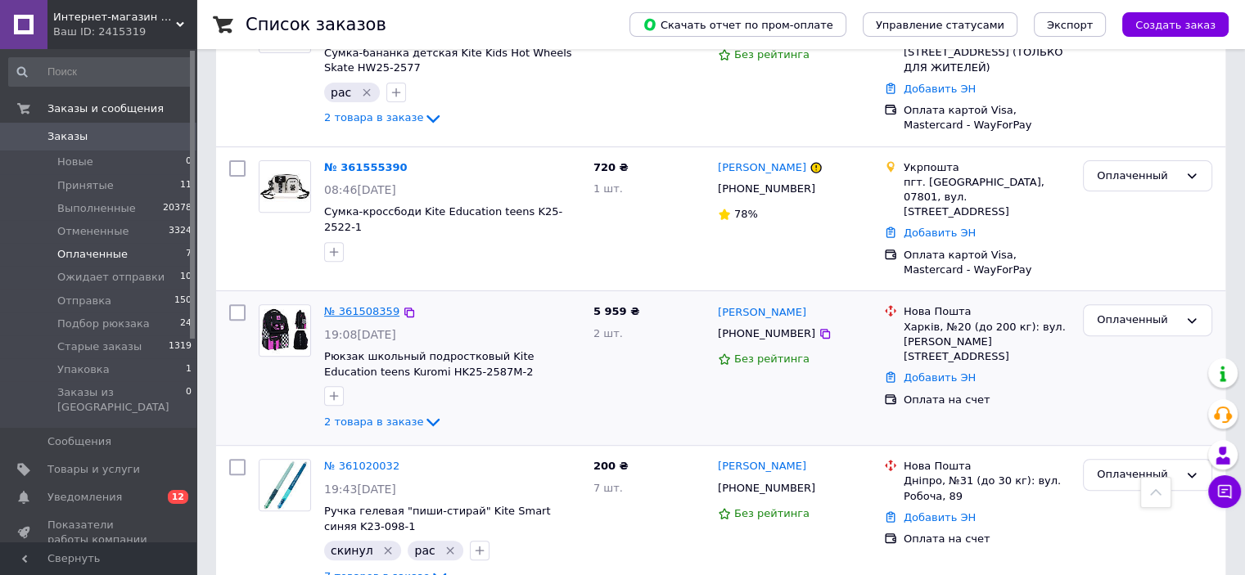
click at [367, 305] on link "№ 361508359" at bounding box center [361, 311] width 75 height 12
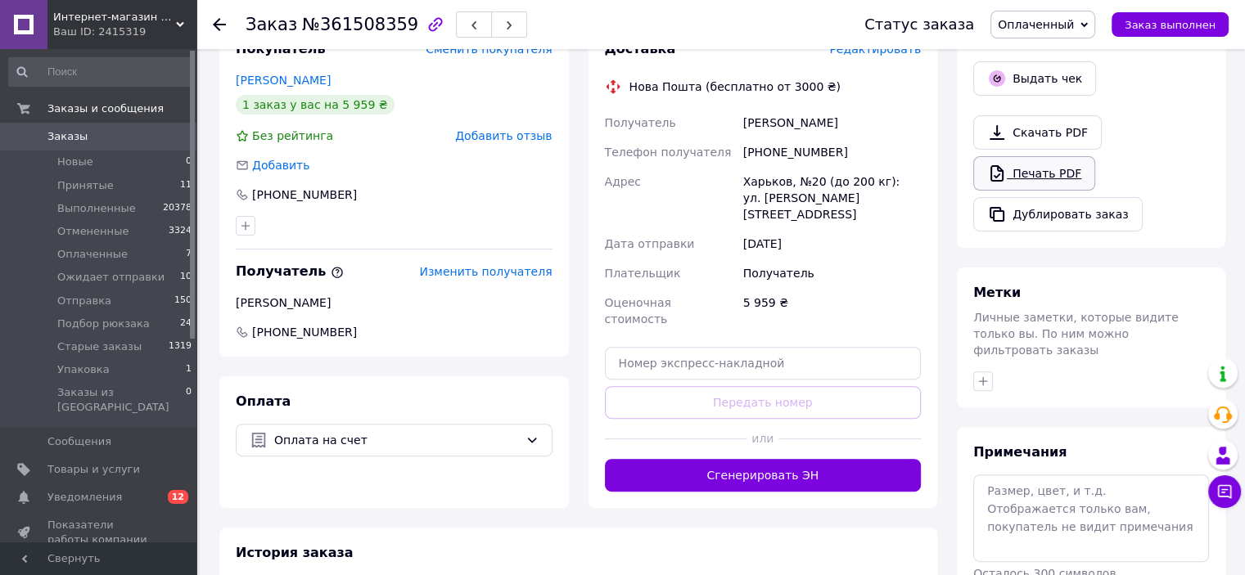
scroll to position [316, 0]
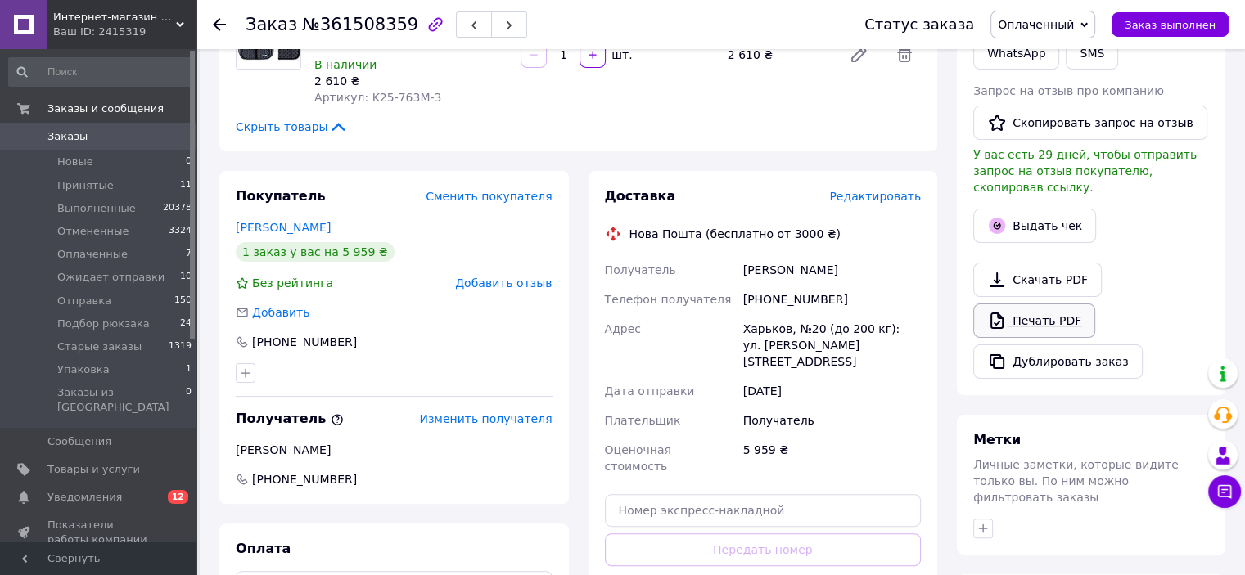
click at [1016, 304] on link "Печать PDF" at bounding box center [1034, 321] width 122 height 34
click at [144, 128] on link "Заказы 0" at bounding box center [100, 137] width 201 height 28
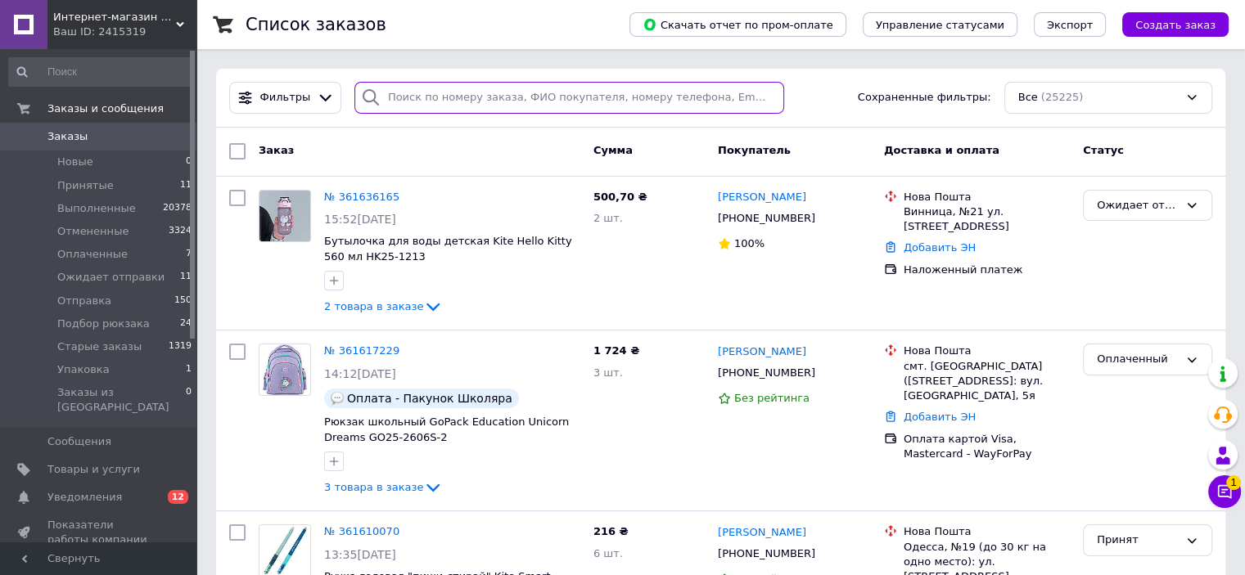
click at [445, 106] on input "search" at bounding box center [569, 98] width 430 height 32
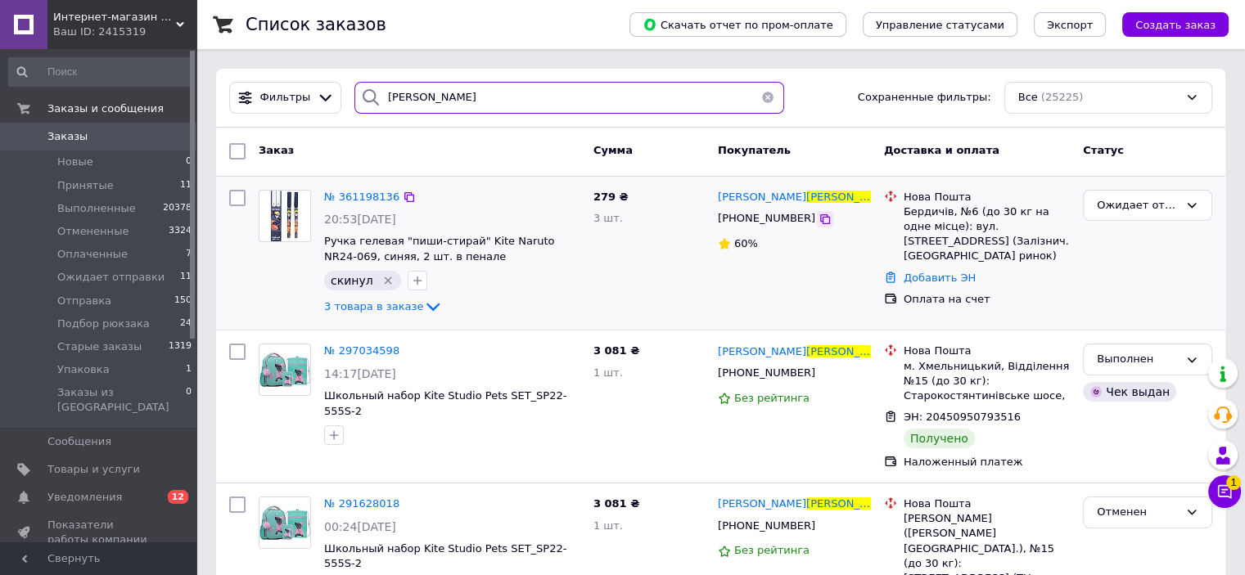
type input "[PERSON_NAME]"
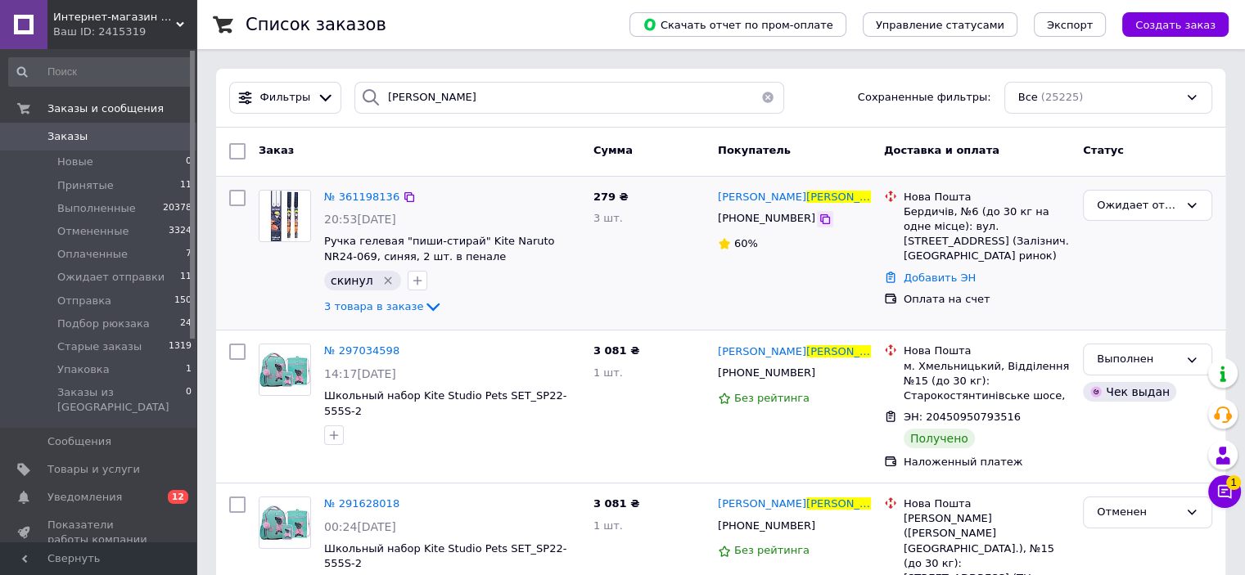
click at [818, 217] on icon at bounding box center [824, 219] width 13 height 13
click at [139, 176] on li "Принятые 11" at bounding box center [100, 185] width 201 height 23
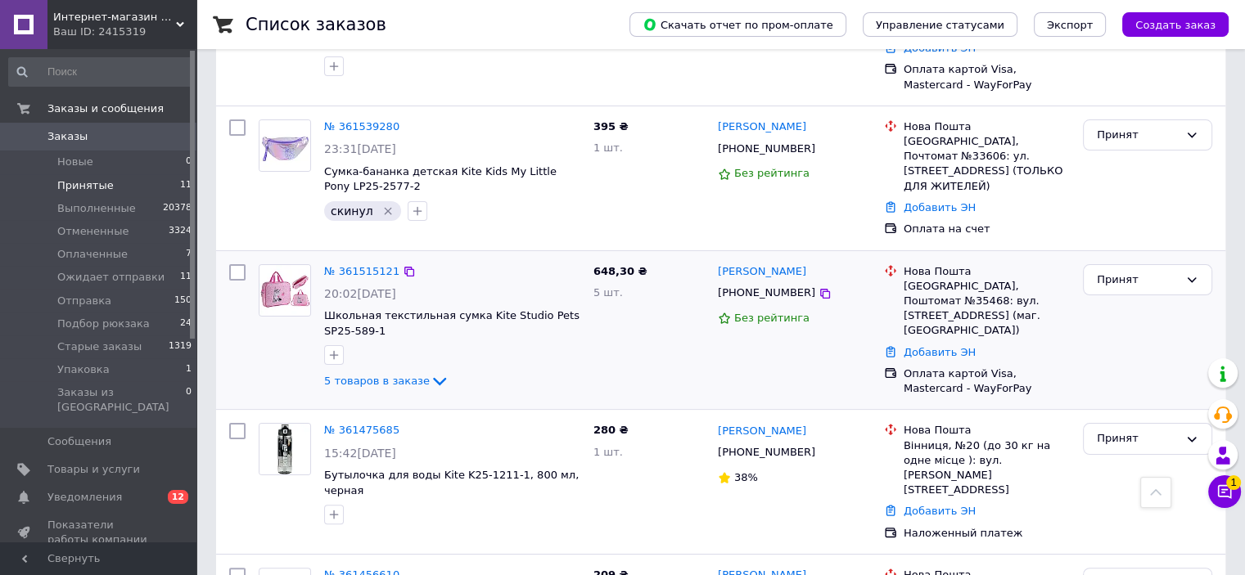
scroll to position [245, 0]
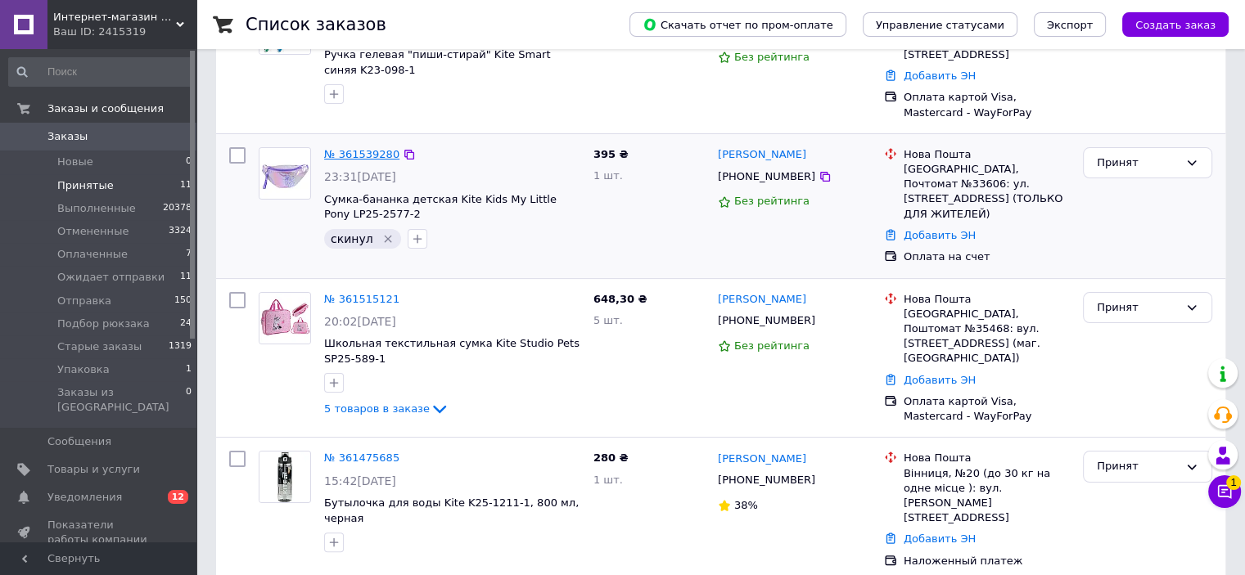
click at [372, 148] on link "№ 361539280" at bounding box center [361, 154] width 75 height 12
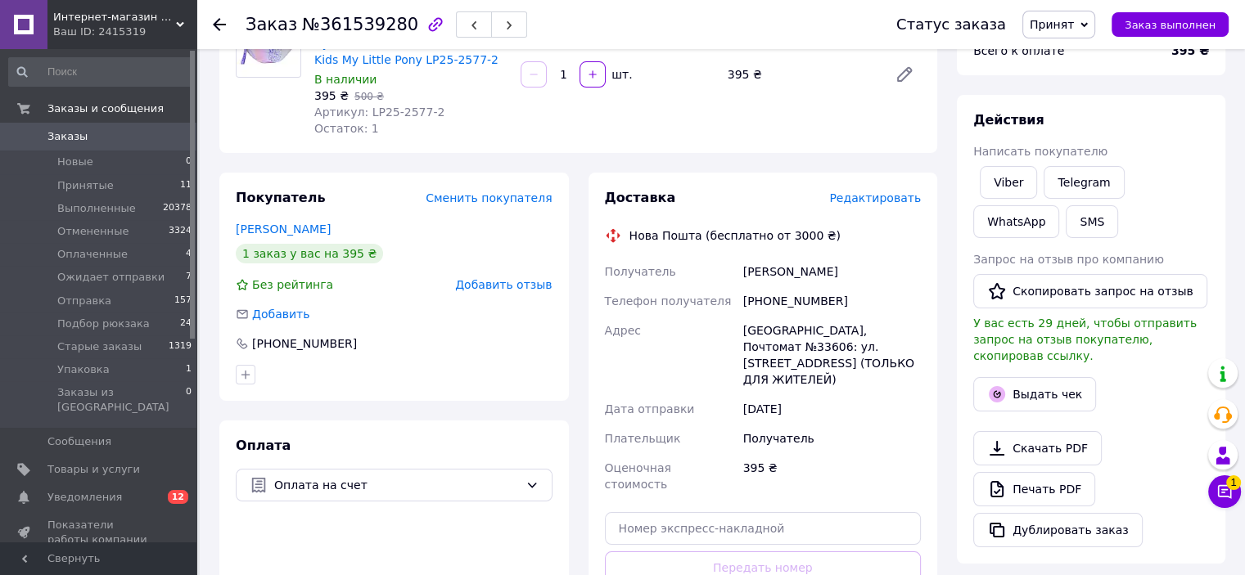
scroll to position [327, 0]
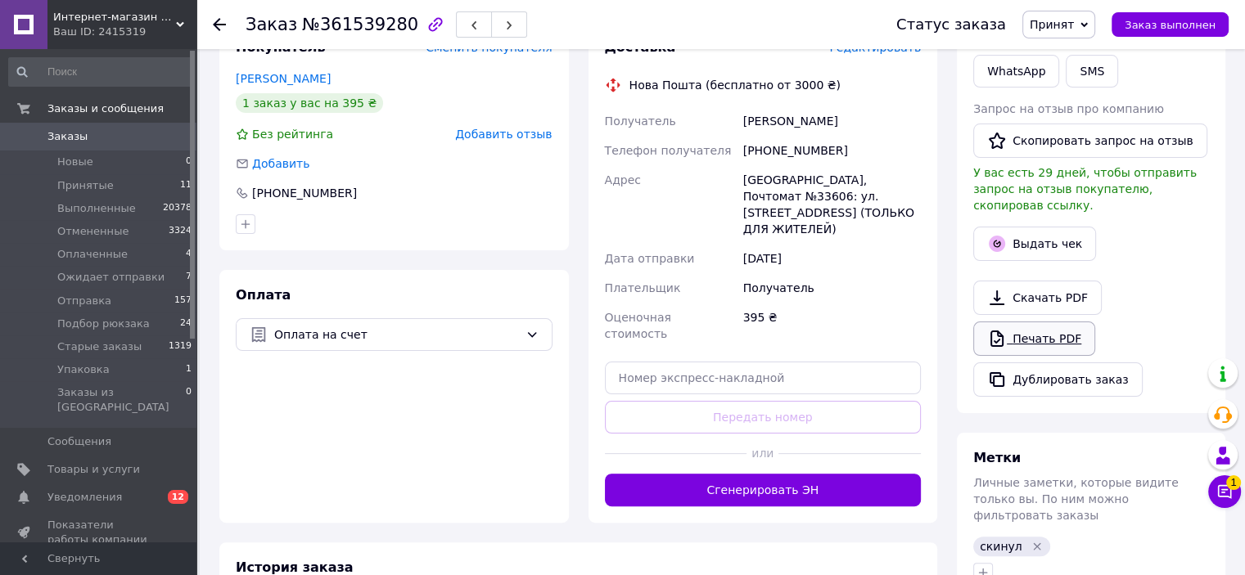
click at [1048, 323] on link "Печать PDF" at bounding box center [1034, 339] width 122 height 34
click at [1072, 29] on span "Принят" at bounding box center [1051, 24] width 44 height 13
click at [1089, 152] on li "Отправка" at bounding box center [1085, 155] width 124 height 25
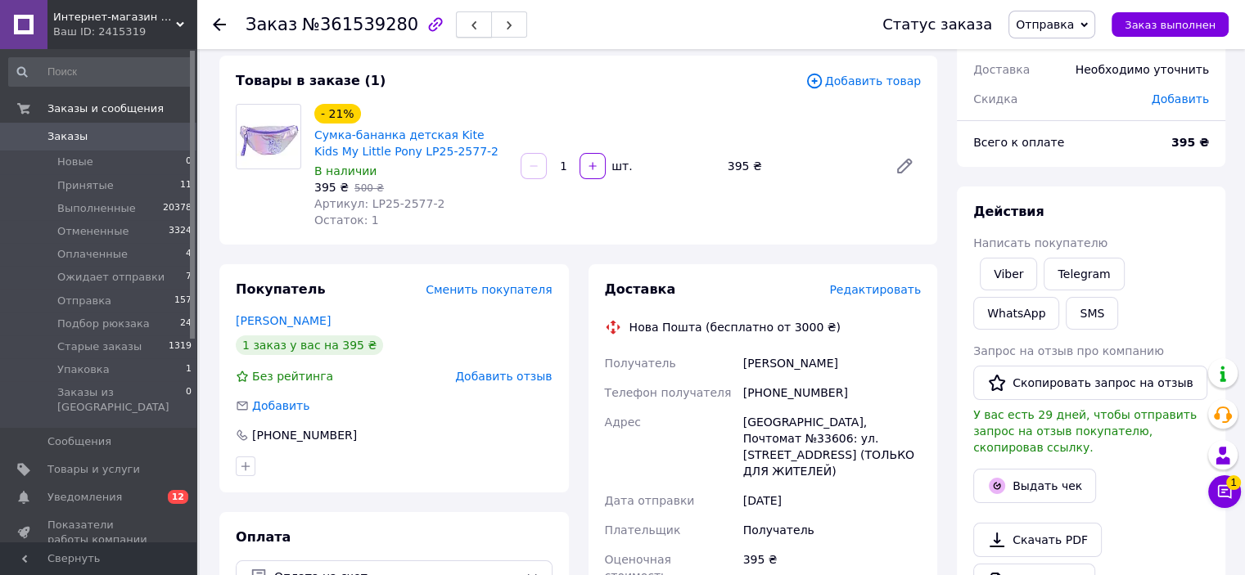
scroll to position [82, 0]
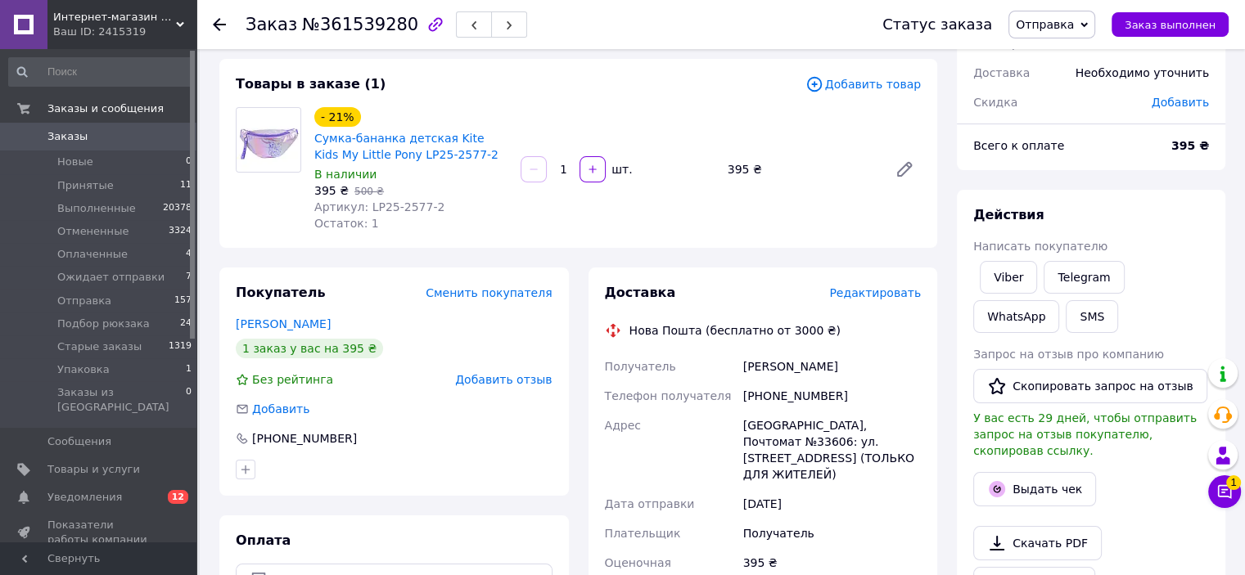
click at [167, 134] on span "0" at bounding box center [173, 136] width 45 height 15
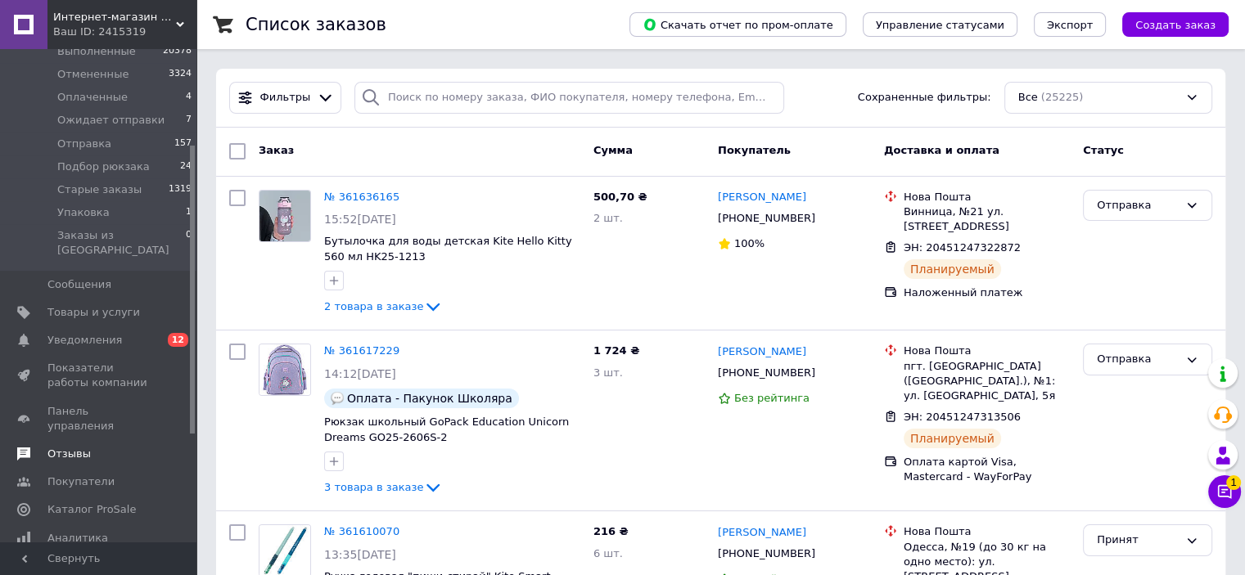
scroll to position [164, 0]
click at [92, 299] on span "Товары и услуги" at bounding box center [93, 306] width 92 height 15
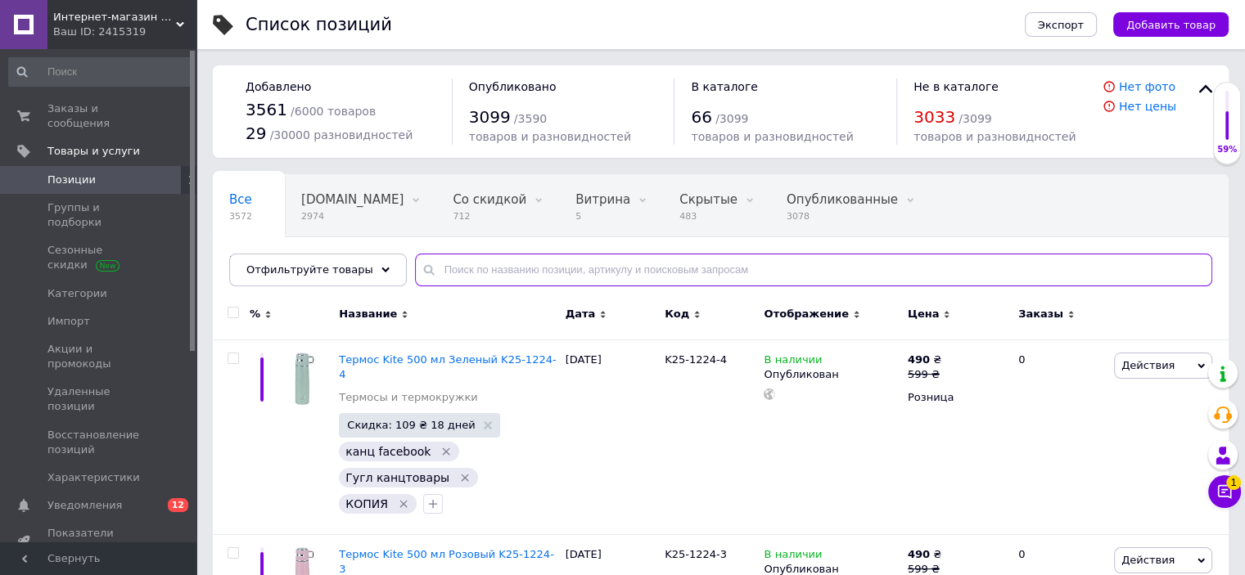
click at [433, 271] on input "text" at bounding box center [813, 270] width 797 height 33
type input "л"
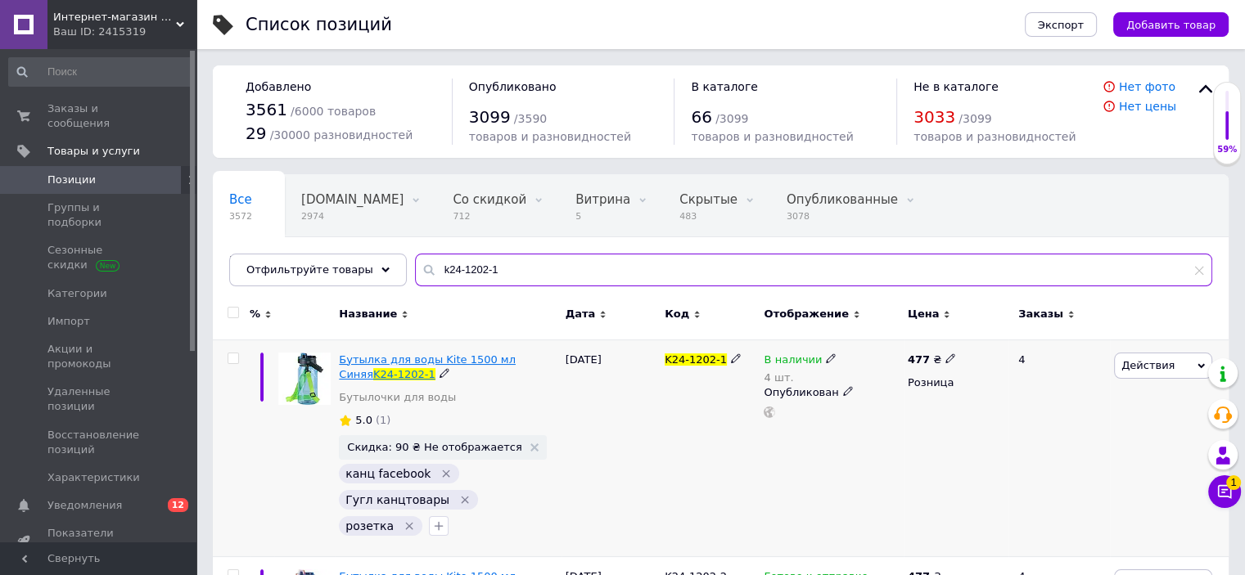
type input "k24-1202-1"
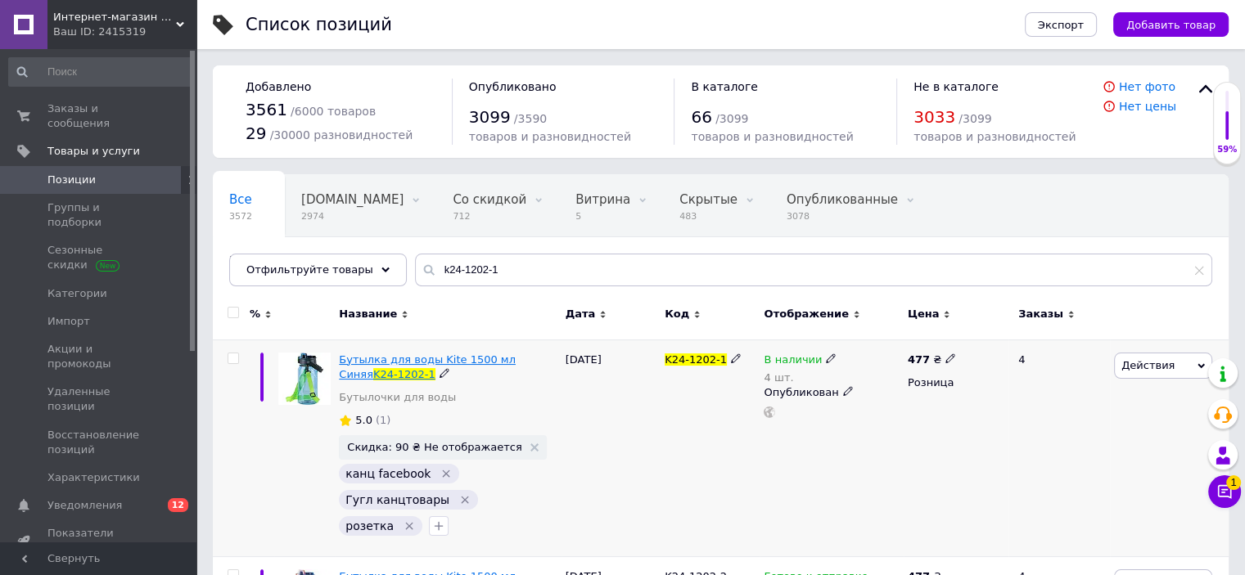
click at [434, 361] on span "Бутылка для воды Kite 1500 мл Синяя" at bounding box center [427, 366] width 177 height 27
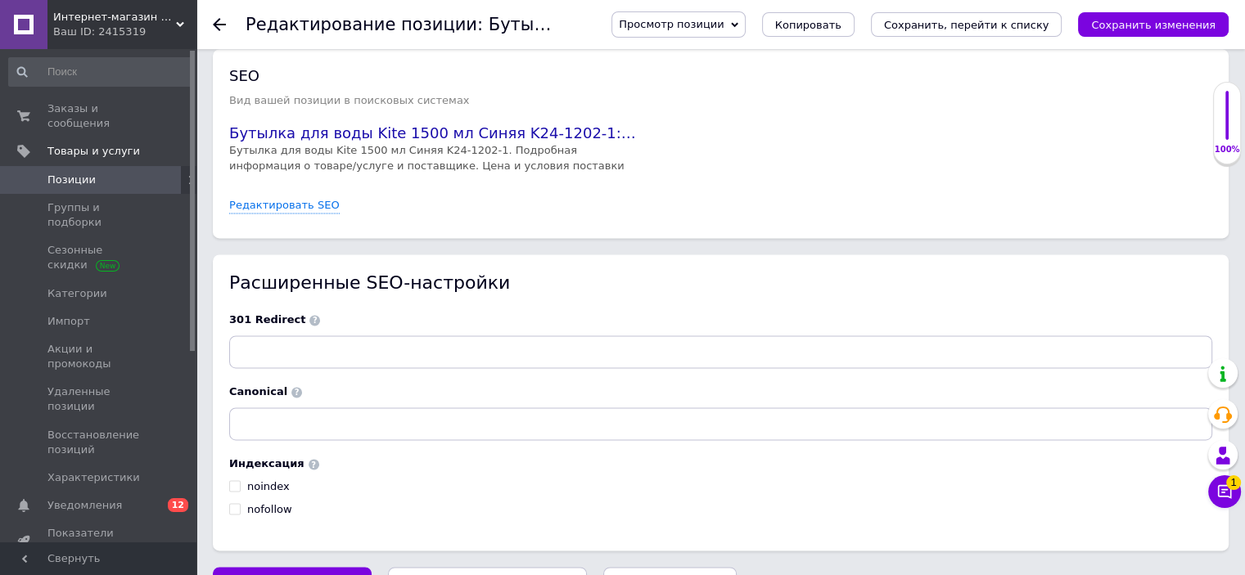
scroll to position [2329, 0]
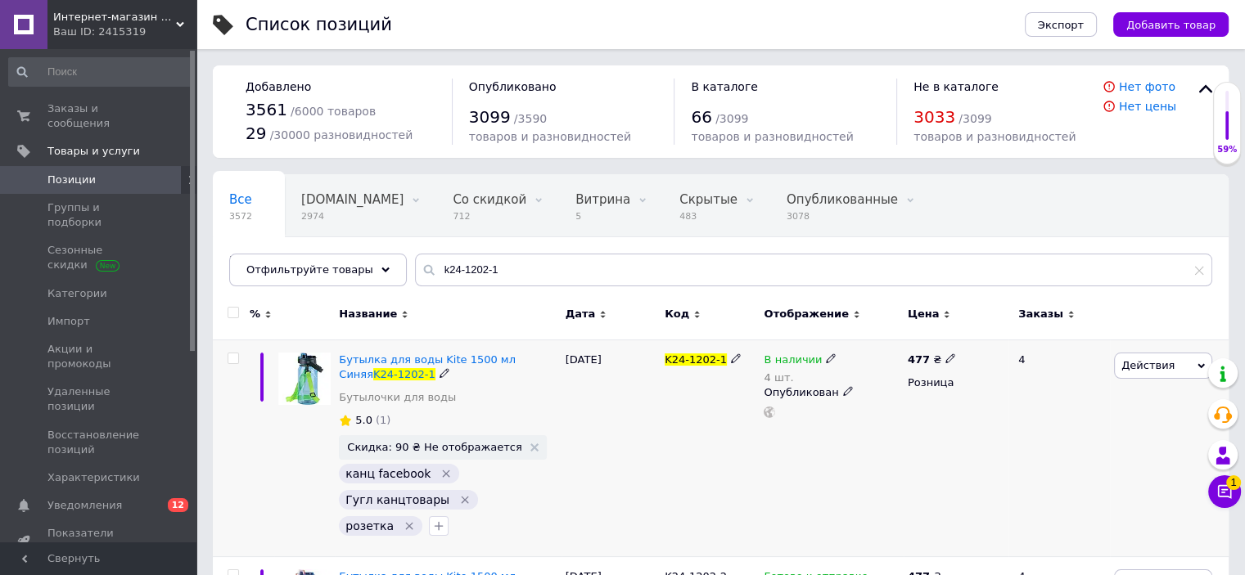
click at [731, 358] on icon at bounding box center [736, 358] width 10 height 10
type input "K24-1202-1"
click at [137, 115] on span "Заказы и сообщения" at bounding box center [99, 115] width 104 height 29
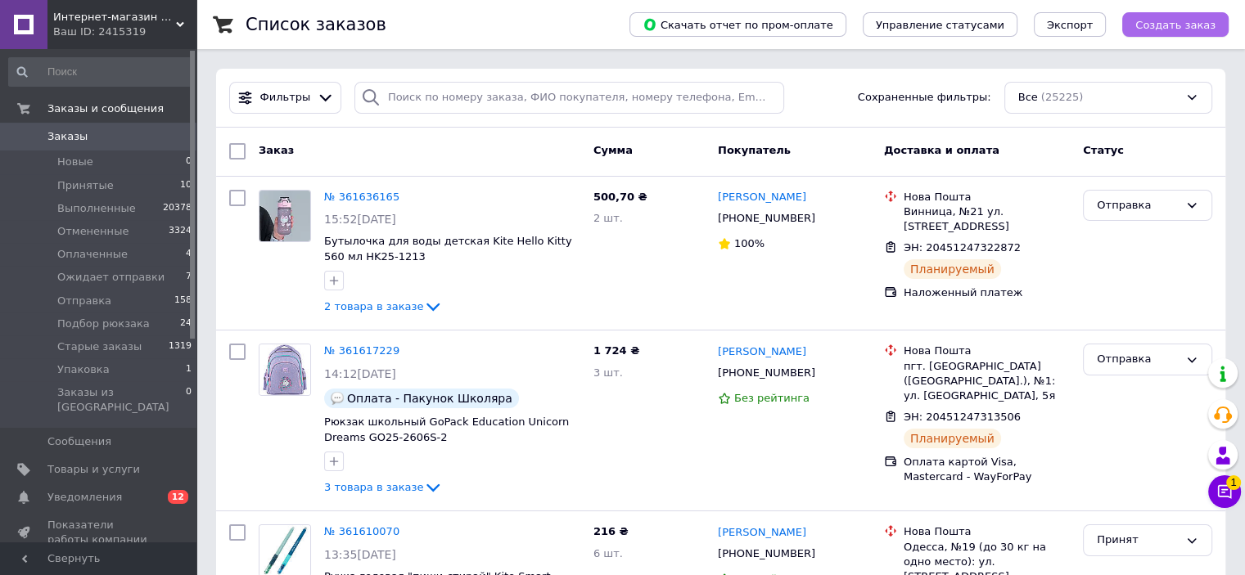
click at [1186, 25] on span "Создать заказ" at bounding box center [1175, 25] width 80 height 12
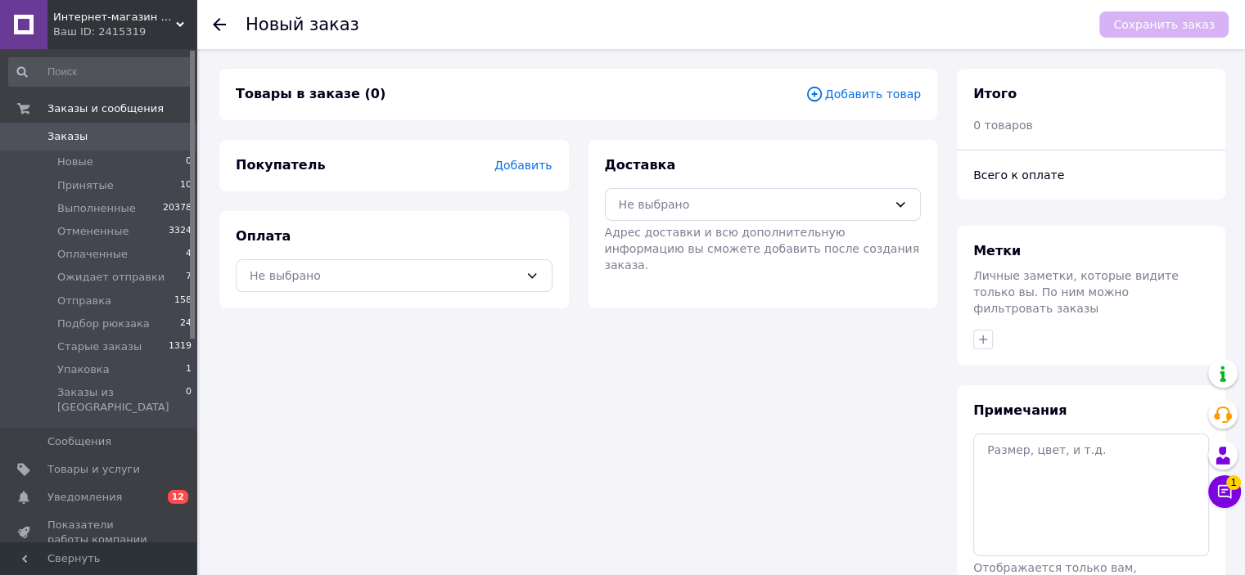
click at [865, 101] on span "Добавить товар" at bounding box center [862, 94] width 115 height 18
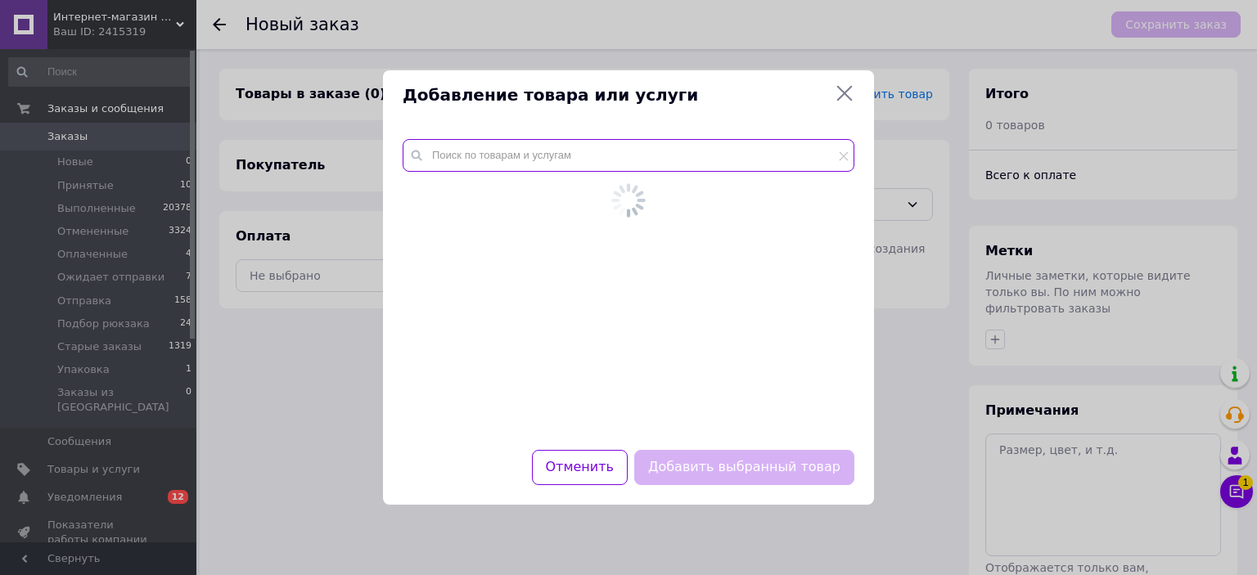
click at [635, 171] on input "text" at bounding box center [629, 155] width 452 height 33
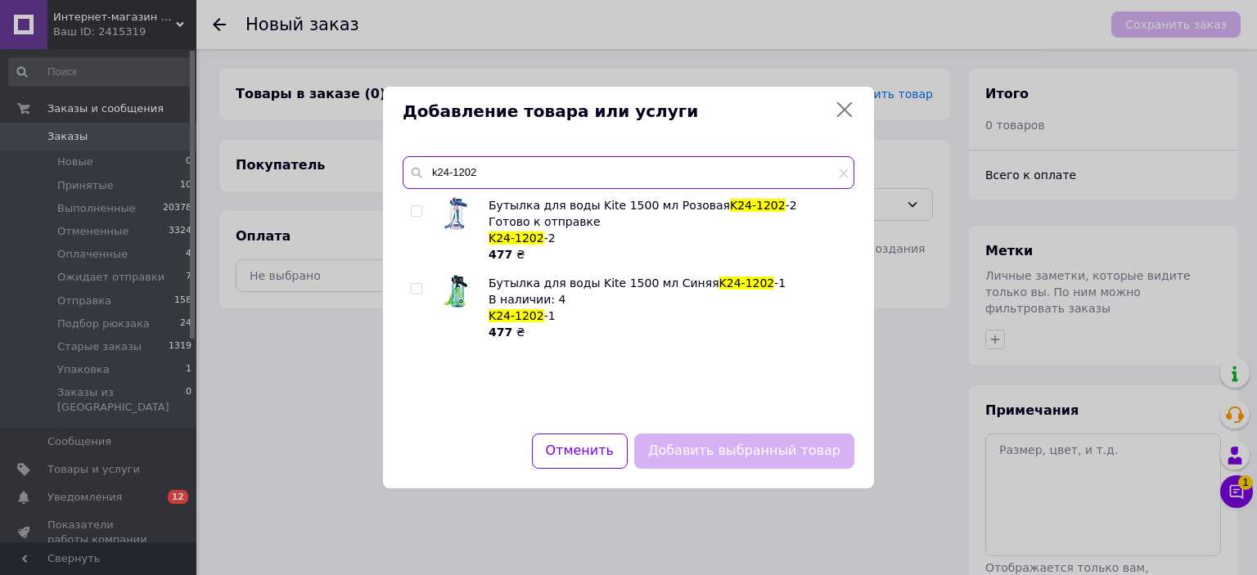
type input "k24-1202"
click at [423, 287] on div at bounding box center [419, 307] width 16 height 65
click at [418, 285] on input "checkbox" at bounding box center [416, 289] width 11 height 11
checkbox input "true"
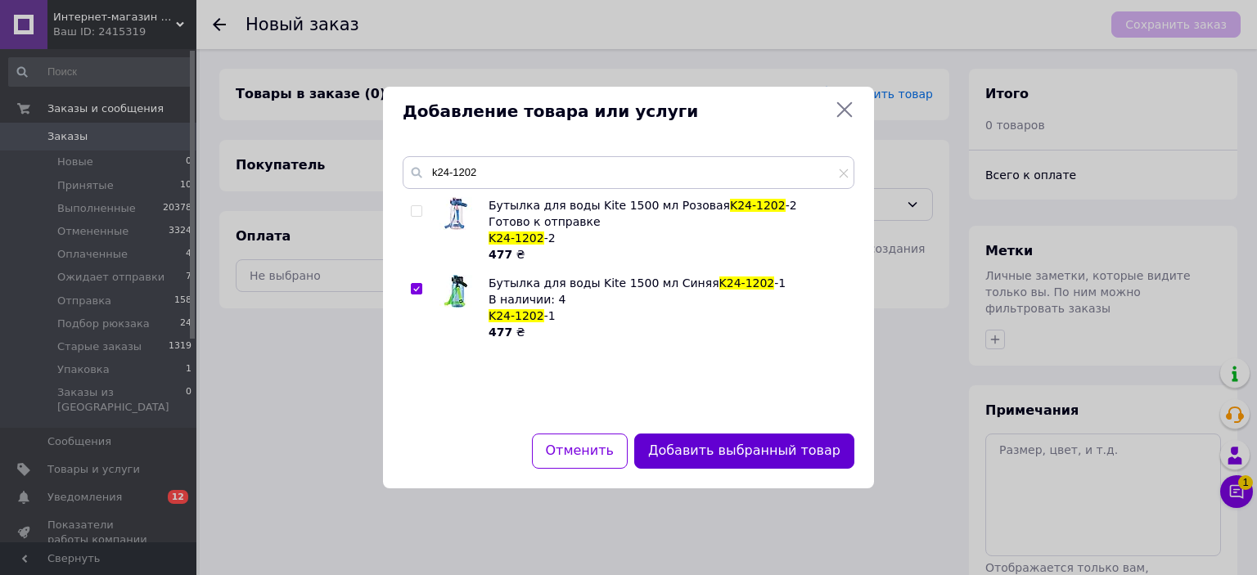
click at [753, 445] on button "Добавить выбранный товар" at bounding box center [744, 451] width 220 height 35
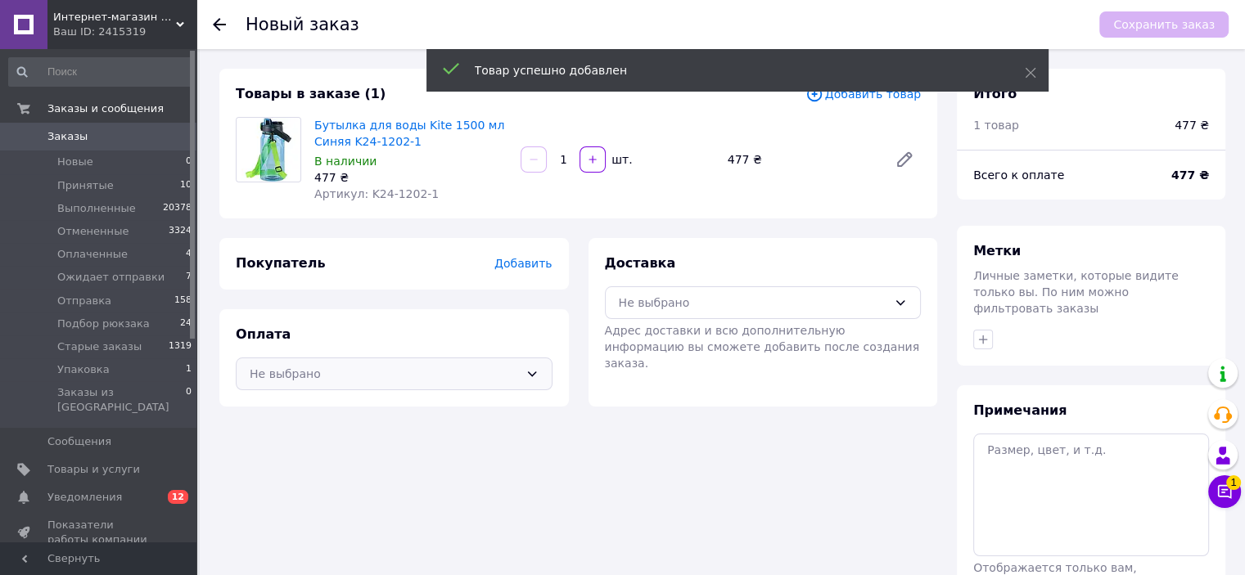
click at [448, 387] on div "Не выбрано" at bounding box center [394, 374] width 317 height 33
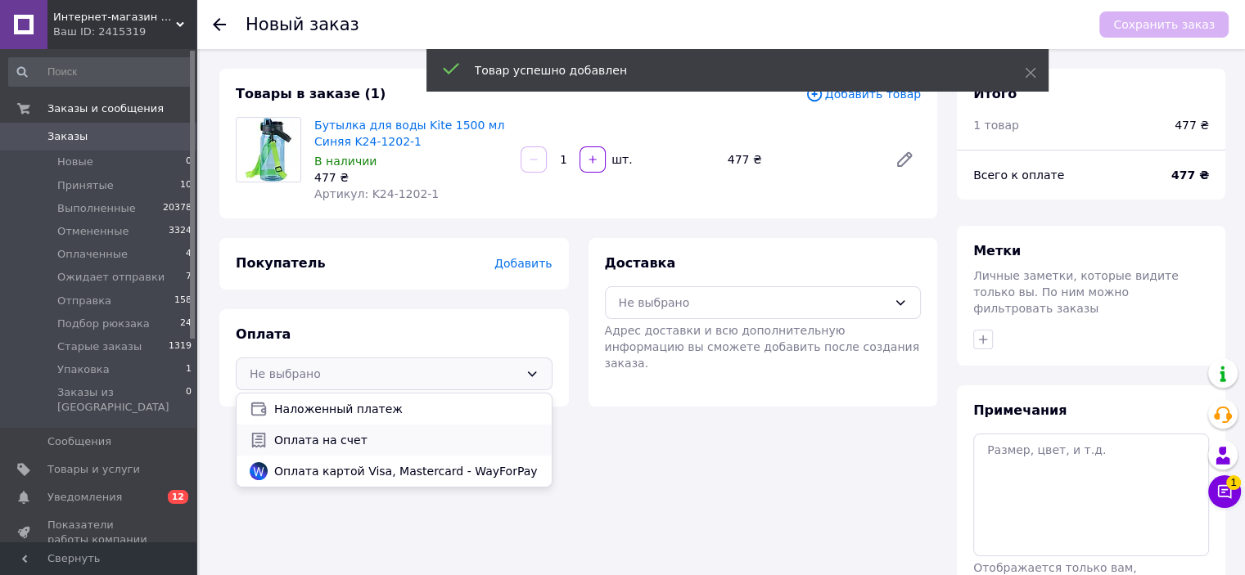
drag, startPoint x: 396, startPoint y: 442, endPoint x: 649, endPoint y: 336, distance: 274.0
click at [397, 442] on span "Оплата на счет" at bounding box center [406, 440] width 264 height 16
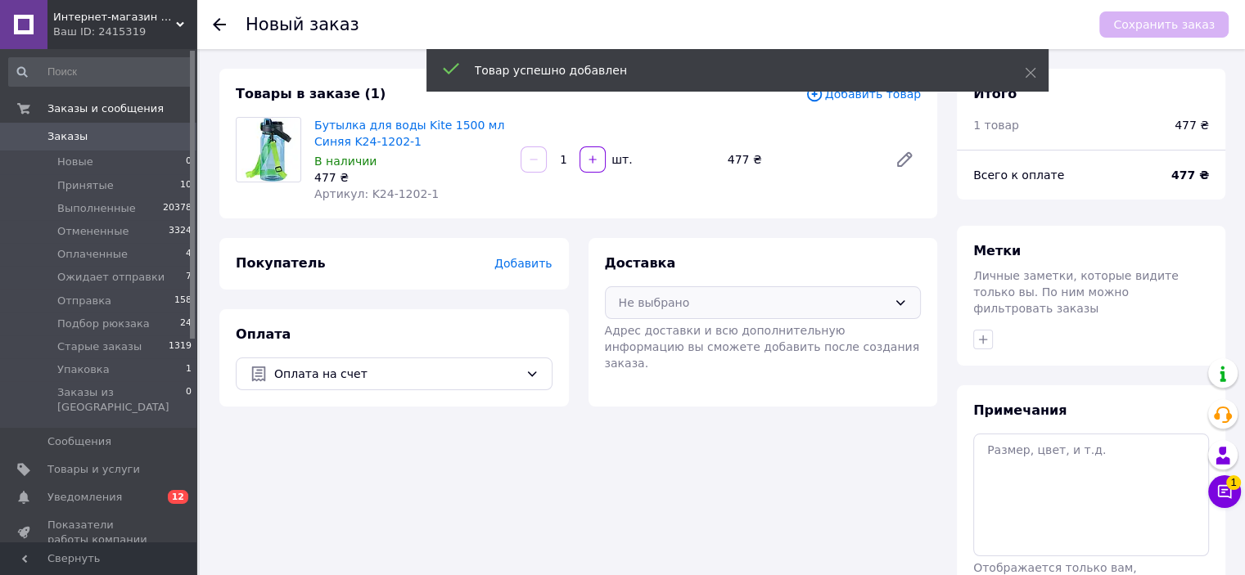
click at [729, 299] on div "Не выбрано" at bounding box center [753, 303] width 269 height 18
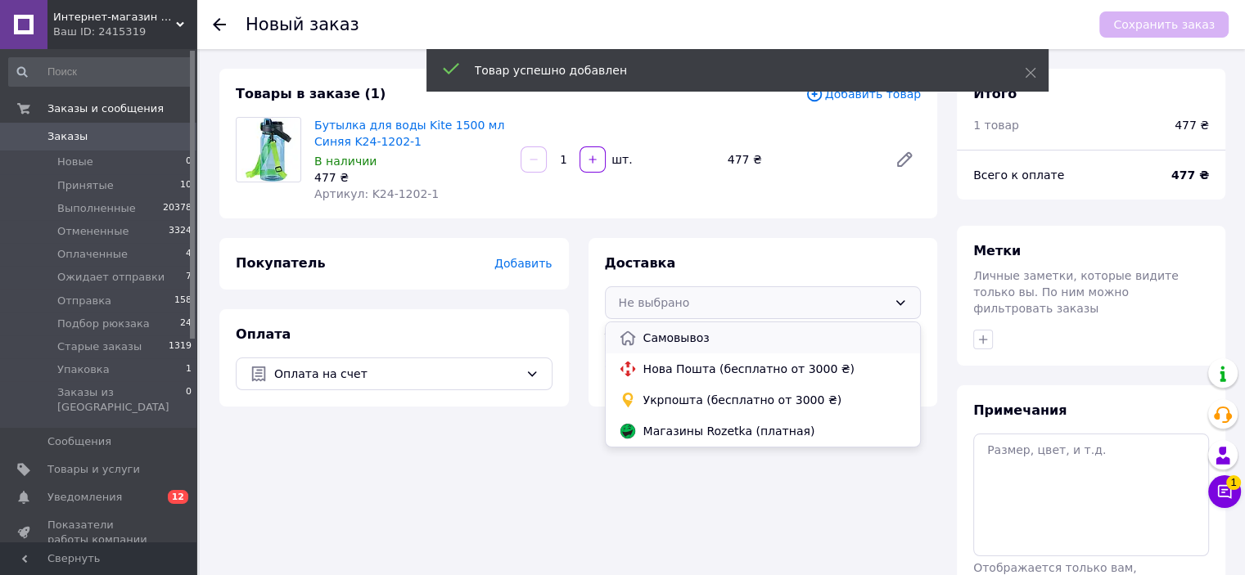
click at [715, 336] on span "Самовывоз" at bounding box center [775, 338] width 264 height 16
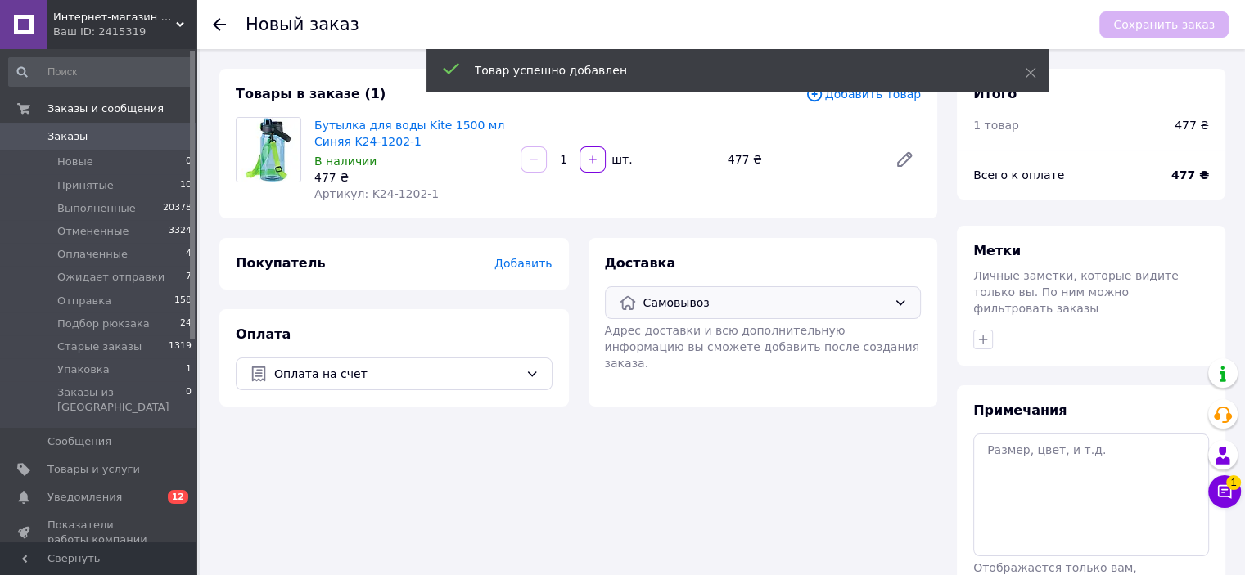
click at [549, 270] on span "Добавить" at bounding box center [522, 263] width 57 height 13
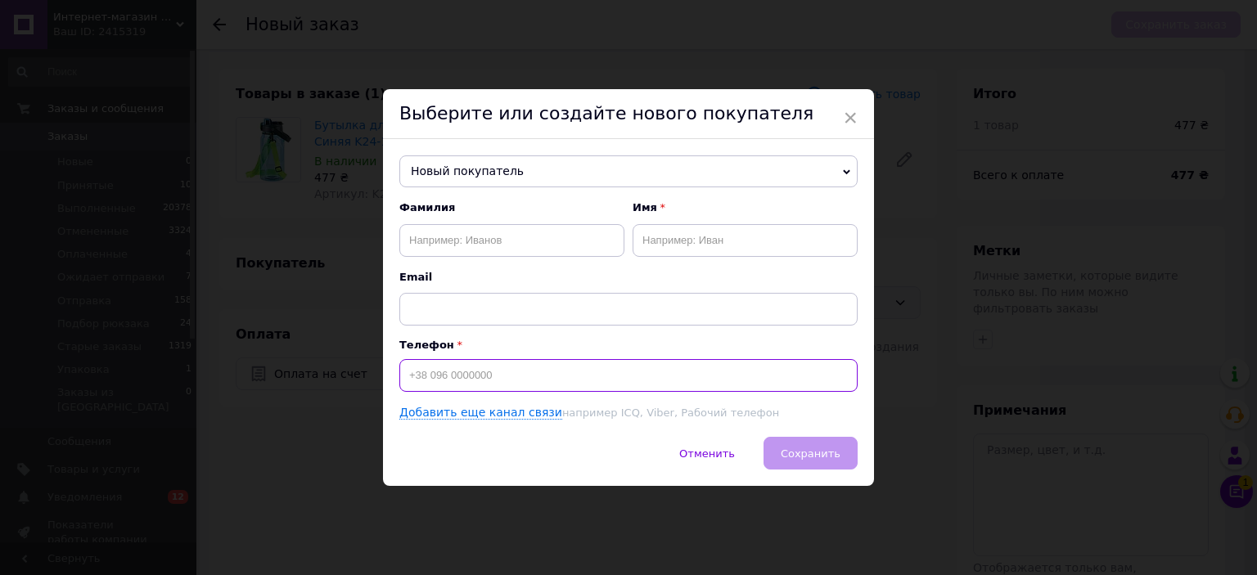
click at [566, 387] on input at bounding box center [628, 375] width 458 height 33
type input "[PHONE_NUMBER]"
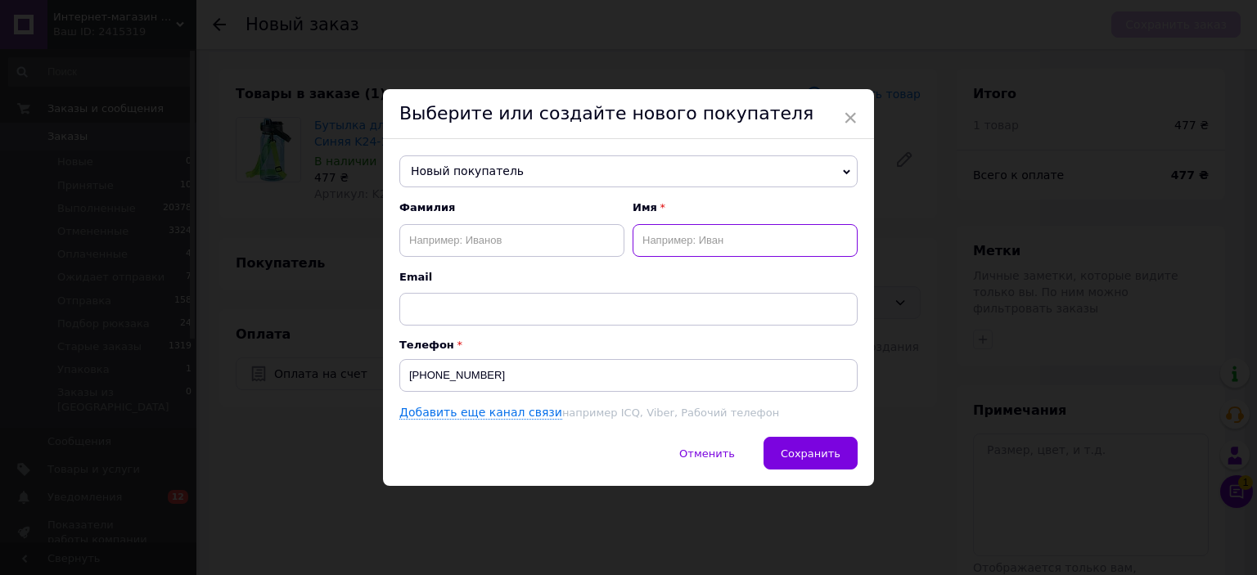
click at [710, 249] on input "text" at bounding box center [745, 240] width 225 height 33
type input "[PERSON_NAME]"
click at [831, 457] on span "Сохранить" at bounding box center [811, 454] width 60 height 12
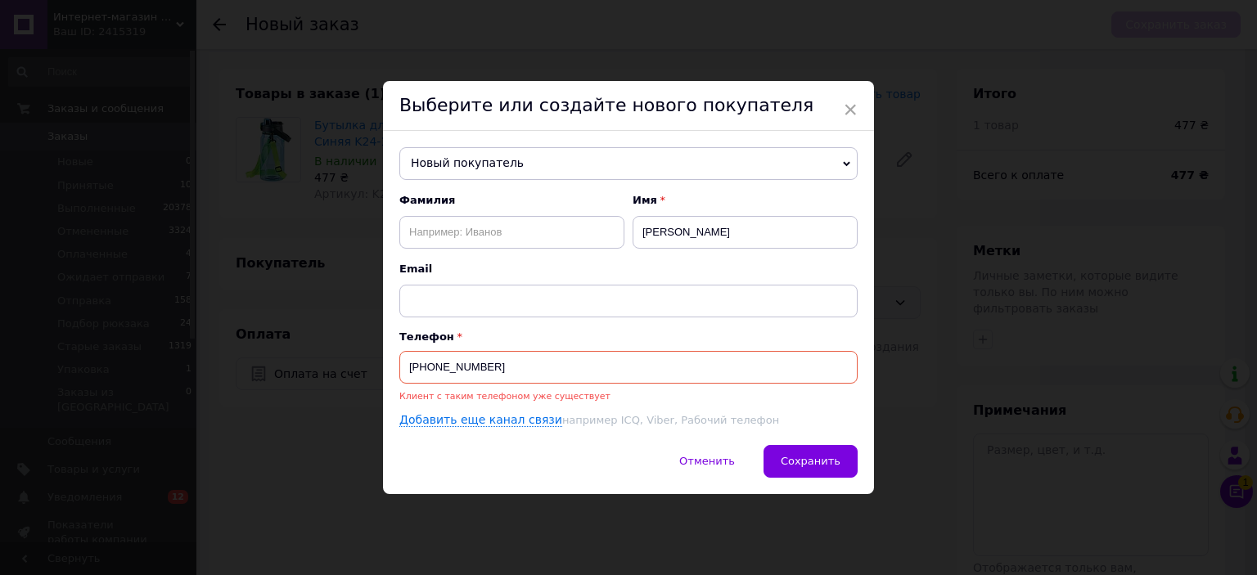
click at [523, 359] on input "[PHONE_NUMBER]" at bounding box center [628, 367] width 458 height 33
click at [515, 163] on span "Новый покупатель" at bounding box center [628, 163] width 458 height 33
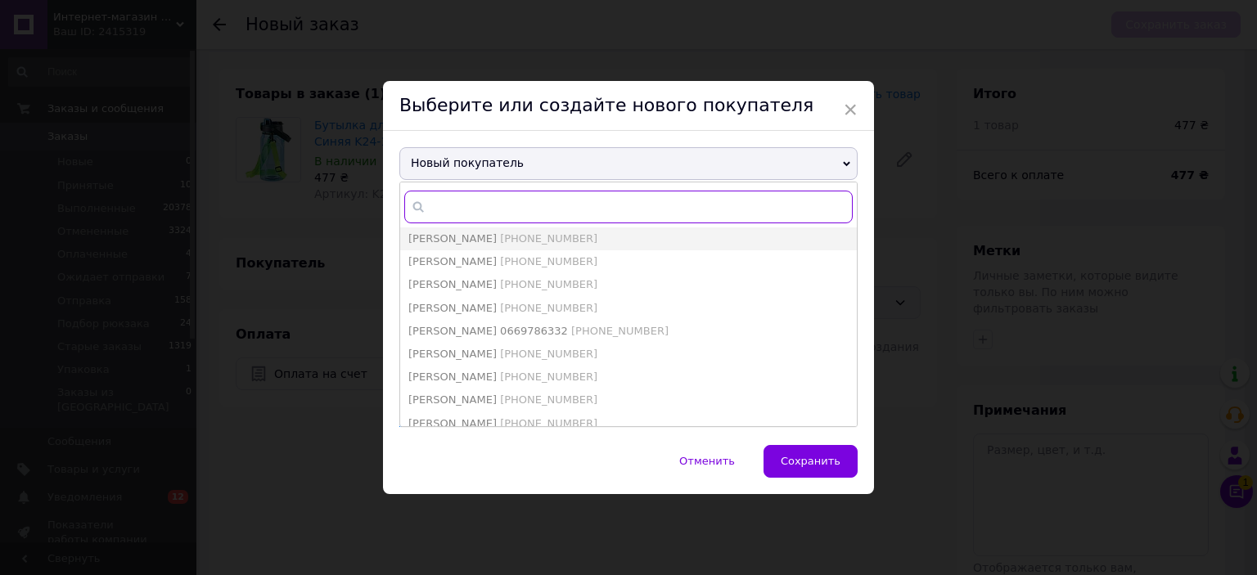
click at [488, 199] on input "text" at bounding box center [628, 207] width 448 height 33
paste input "[PHONE_NUMBER]"
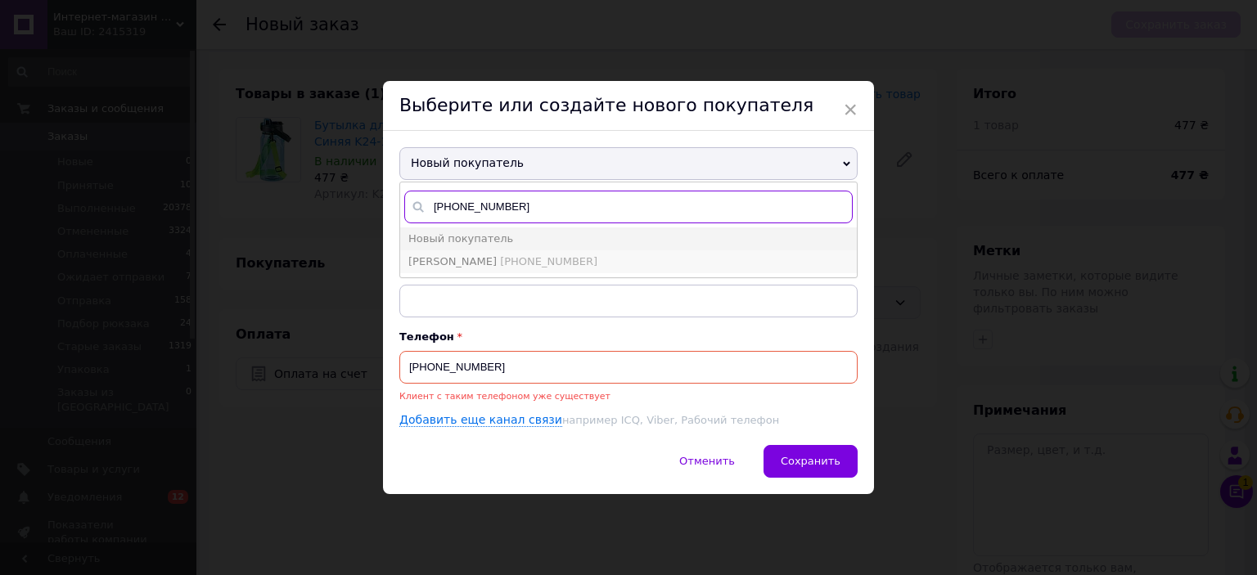
type input "[PHONE_NUMBER]"
click at [510, 259] on span "[PHONE_NUMBER]" at bounding box center [548, 261] width 97 height 12
type input "[PERSON_NAME]"
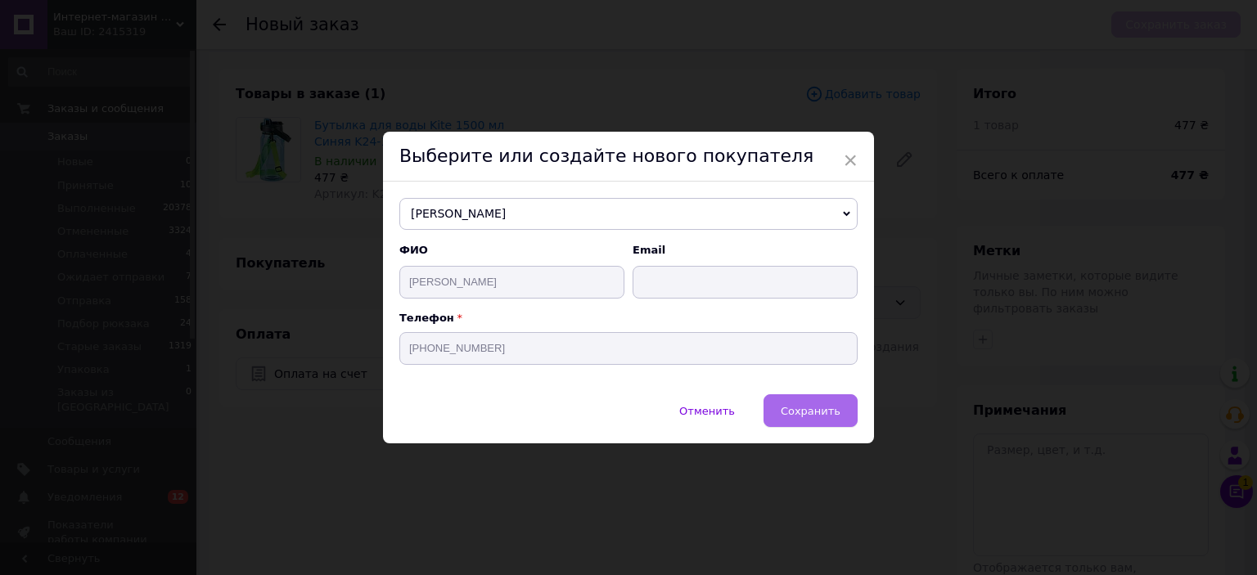
click at [816, 420] on button "Сохранить" at bounding box center [810, 410] width 94 height 33
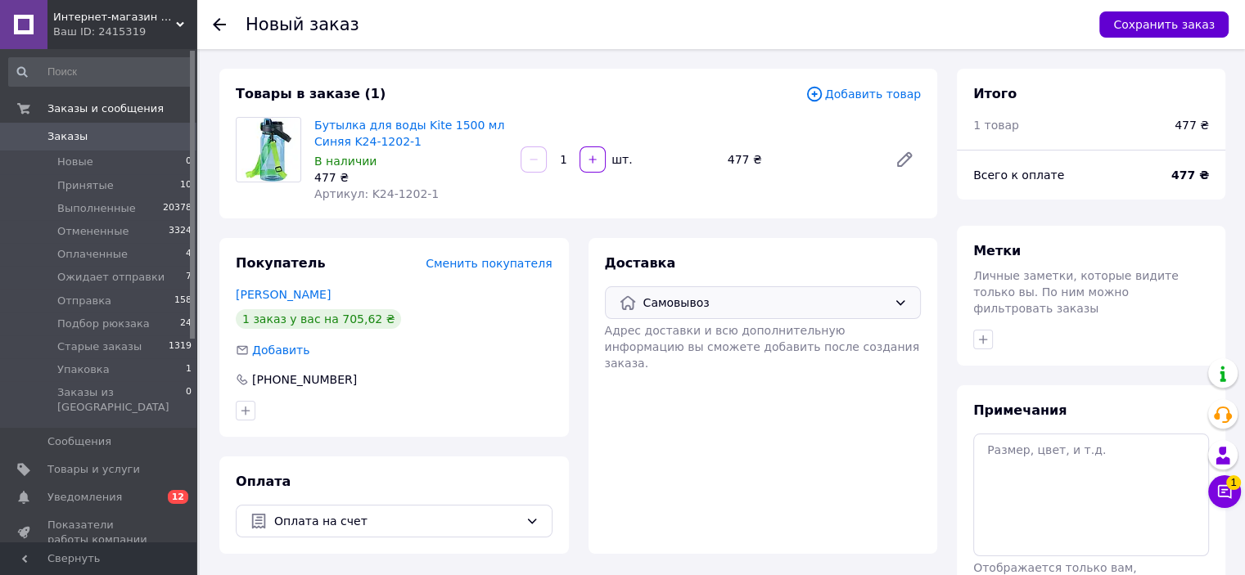
click at [1172, 28] on button "Сохранить заказ" at bounding box center [1163, 24] width 129 height 26
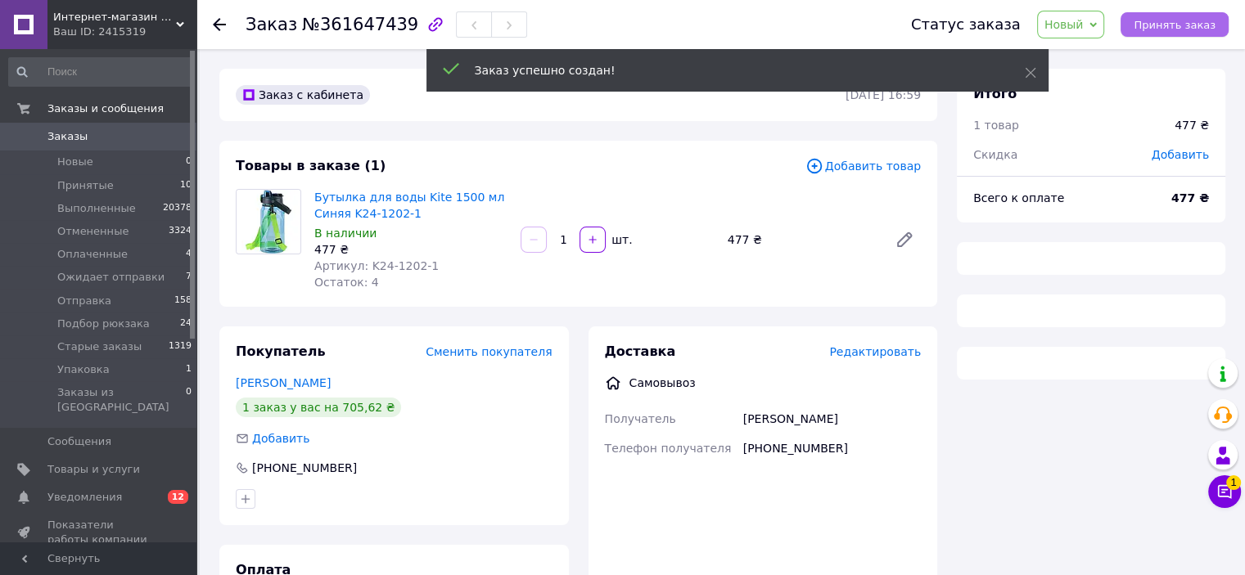
click at [1173, 31] on span "Принять заказ" at bounding box center [1174, 25] width 82 height 12
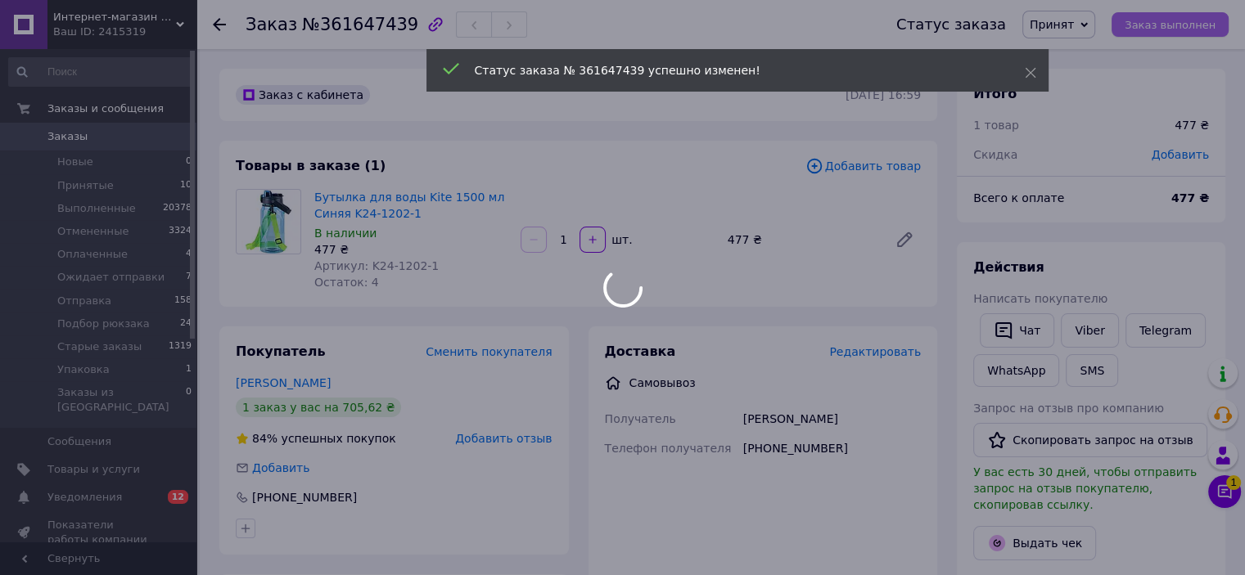
click at [1173, 32] on div at bounding box center [622, 287] width 1245 height 575
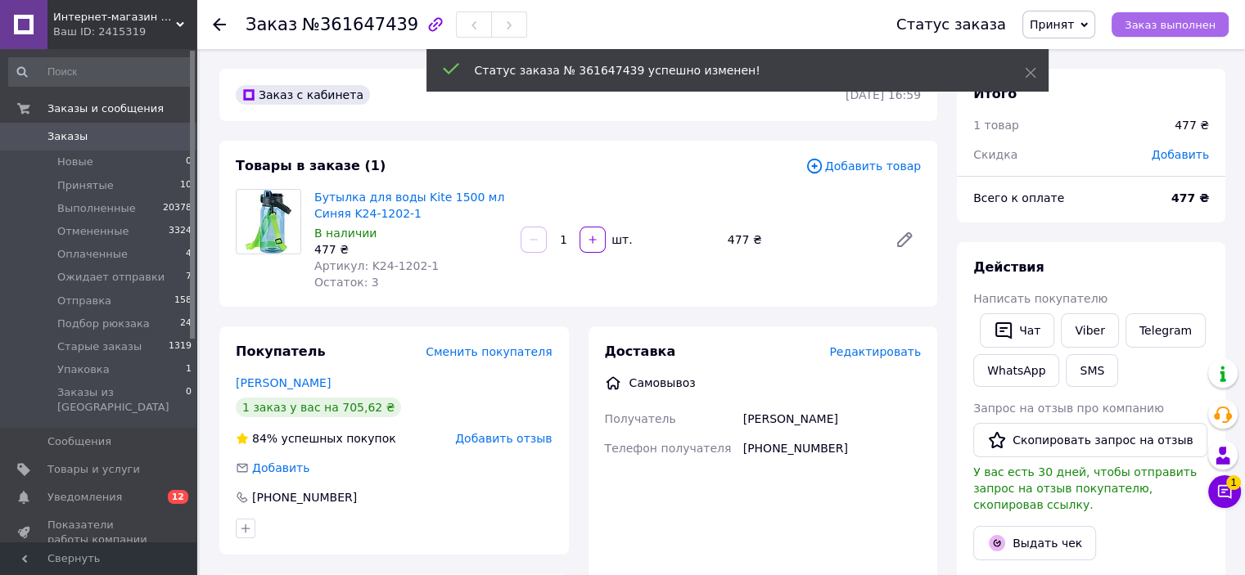
click at [1173, 32] on button "Заказ выполнен" at bounding box center [1169, 24] width 117 height 25
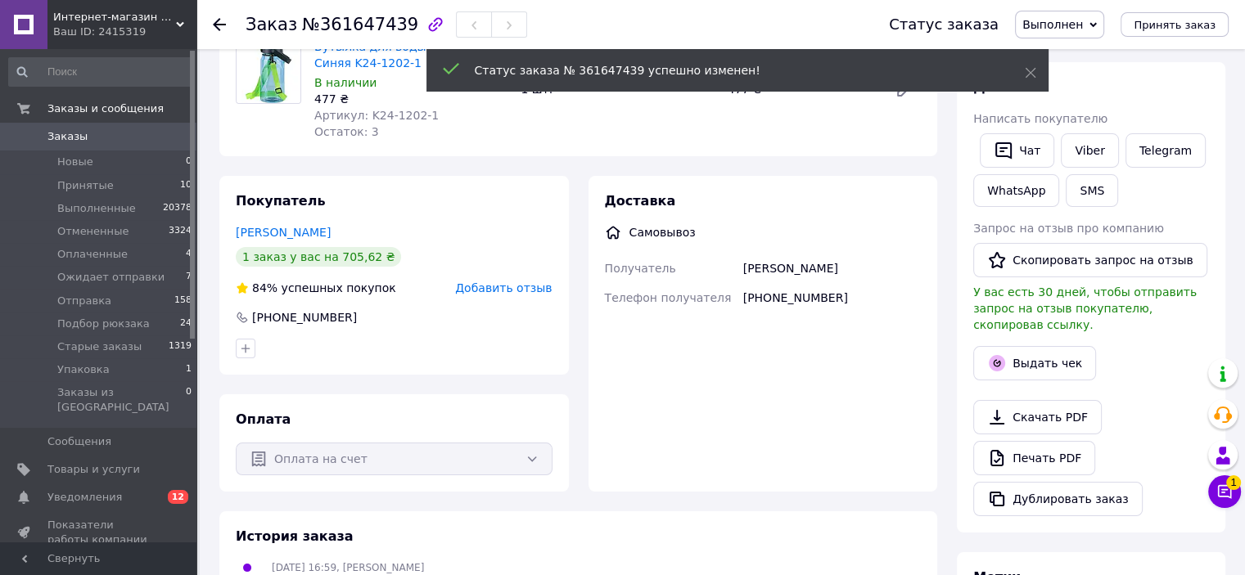
scroll to position [245, 0]
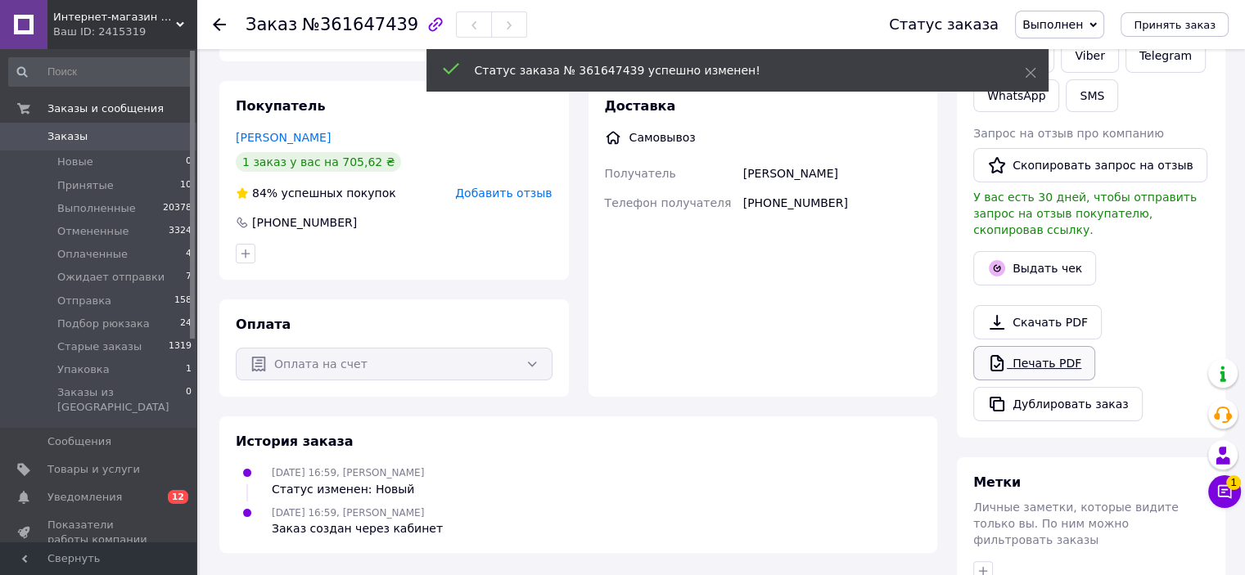
click at [1041, 346] on link "Печать PDF" at bounding box center [1034, 363] width 122 height 34
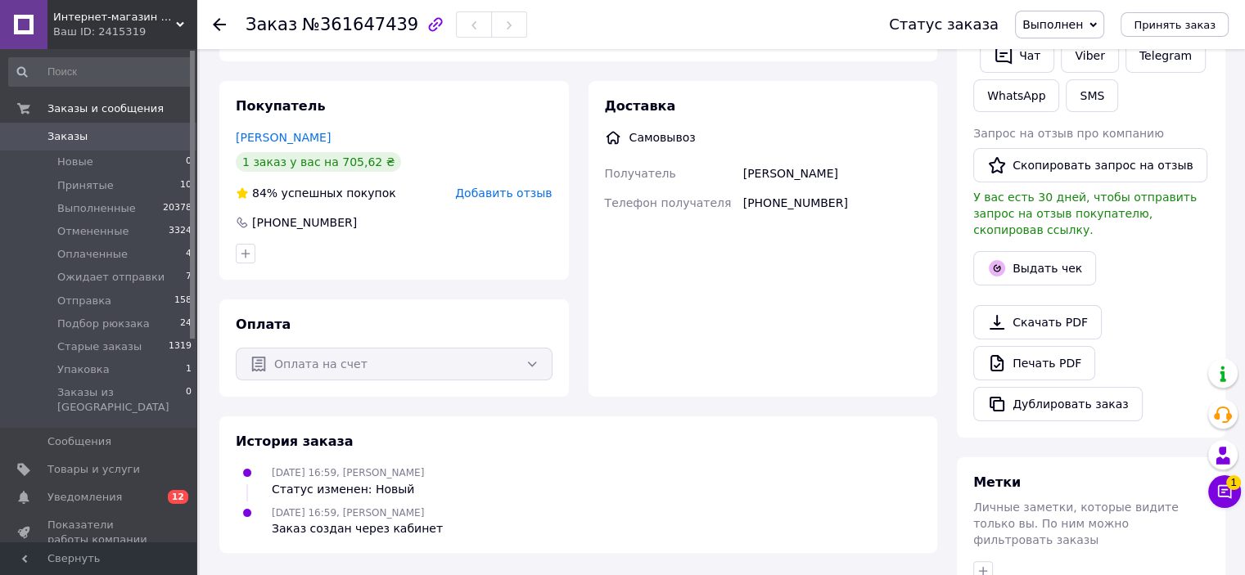
click at [259, 137] on link "[PERSON_NAME]" at bounding box center [283, 137] width 95 height 13
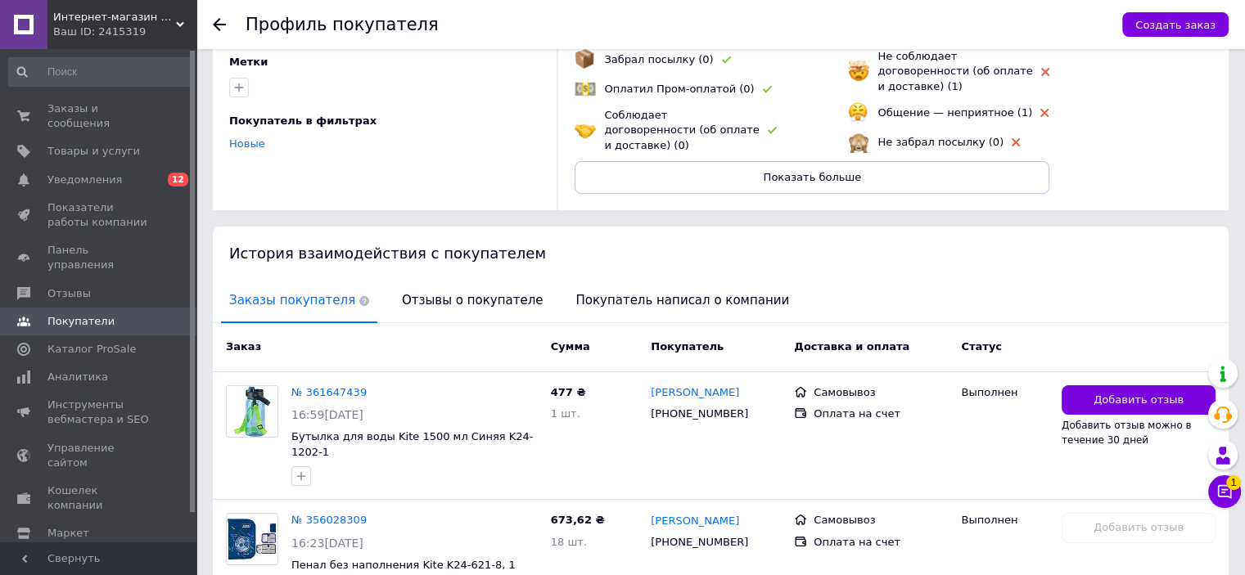
scroll to position [245, 0]
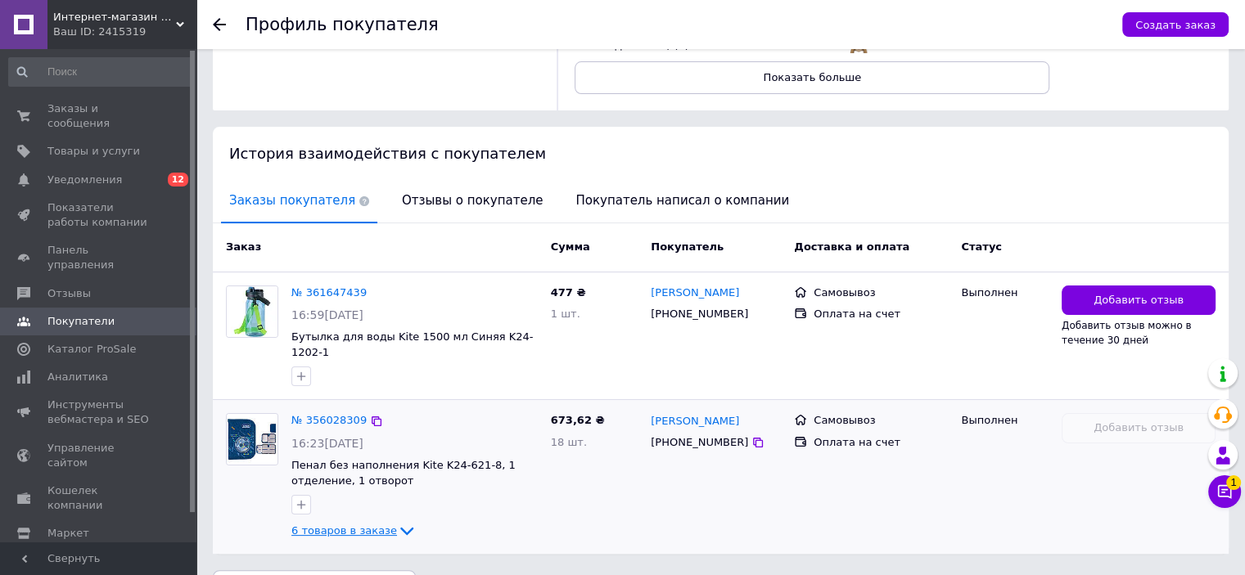
click at [367, 525] on span "6 товаров в заказе" at bounding box center [344, 531] width 106 height 12
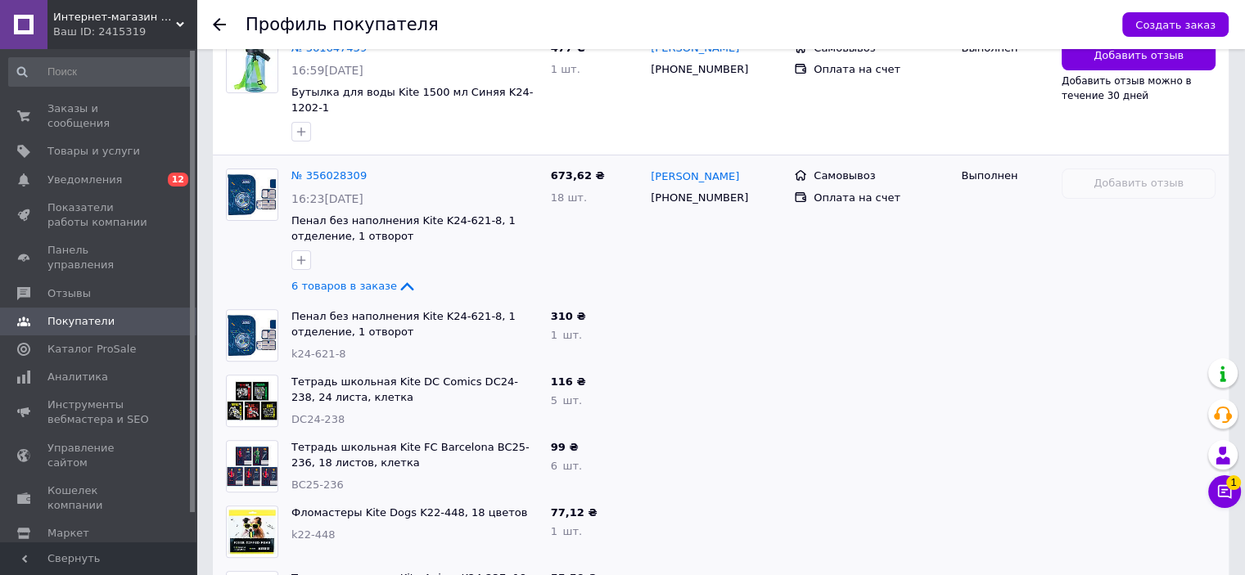
scroll to position [491, 0]
click at [363, 279] on span "6 товаров в заказе" at bounding box center [344, 285] width 106 height 12
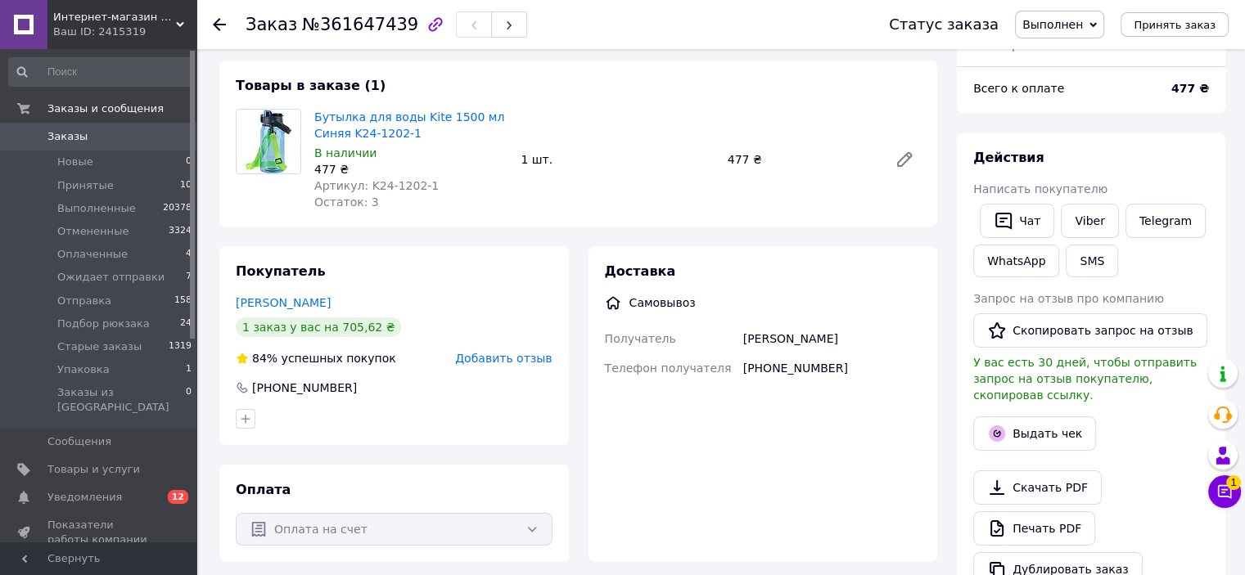
scroll to position [9, 0]
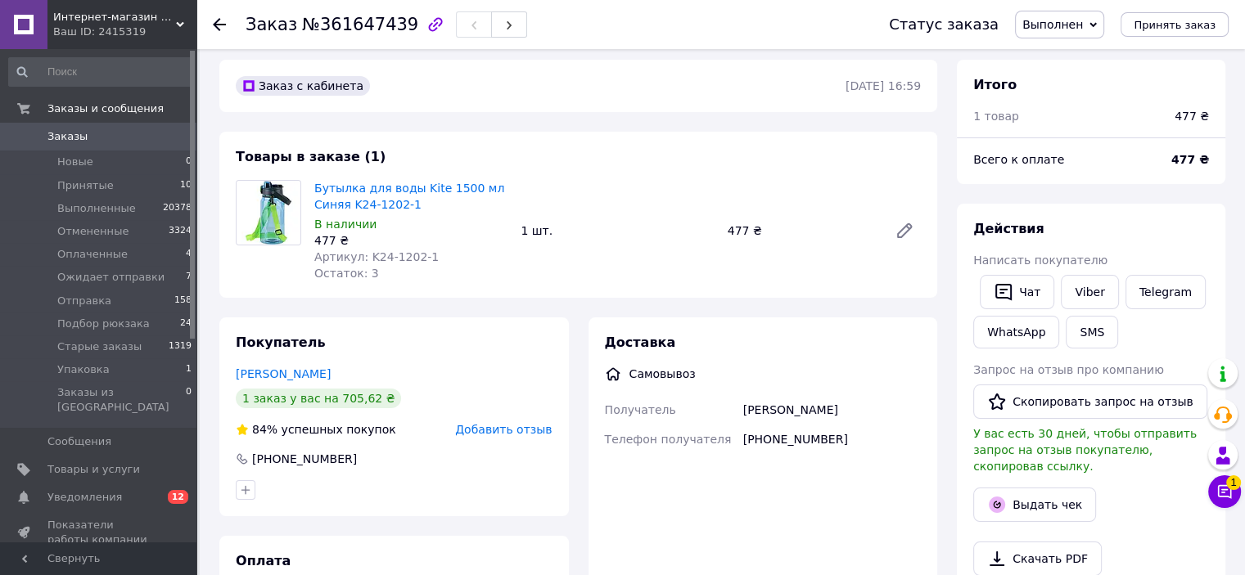
click at [105, 139] on span "Заказы" at bounding box center [99, 136] width 104 height 15
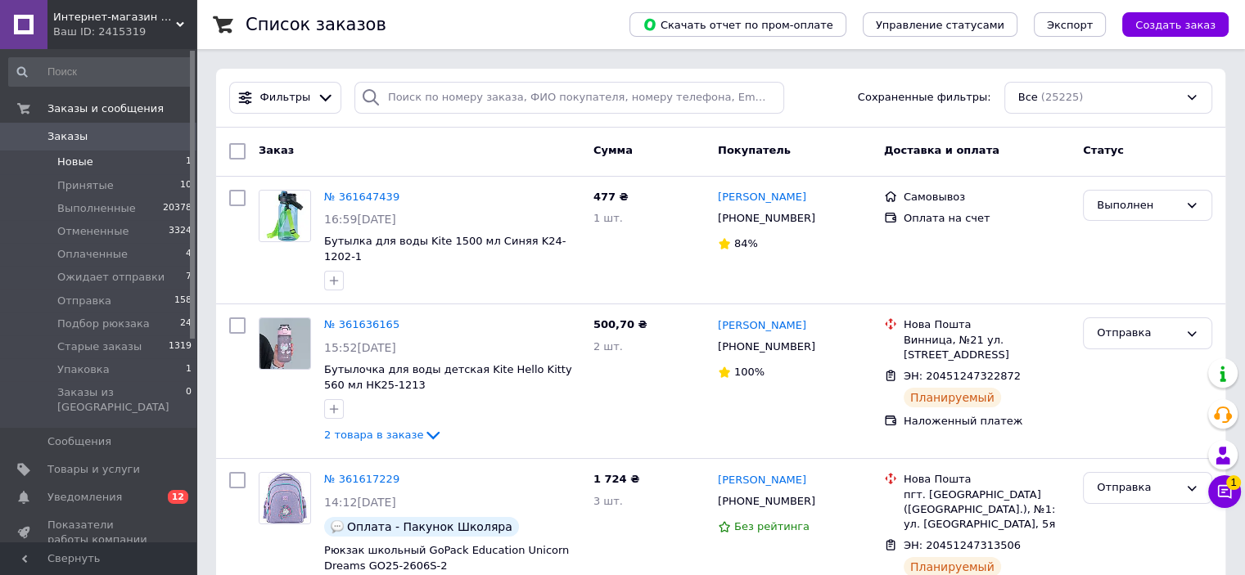
click at [101, 164] on li "Новые 1" at bounding box center [100, 162] width 201 height 23
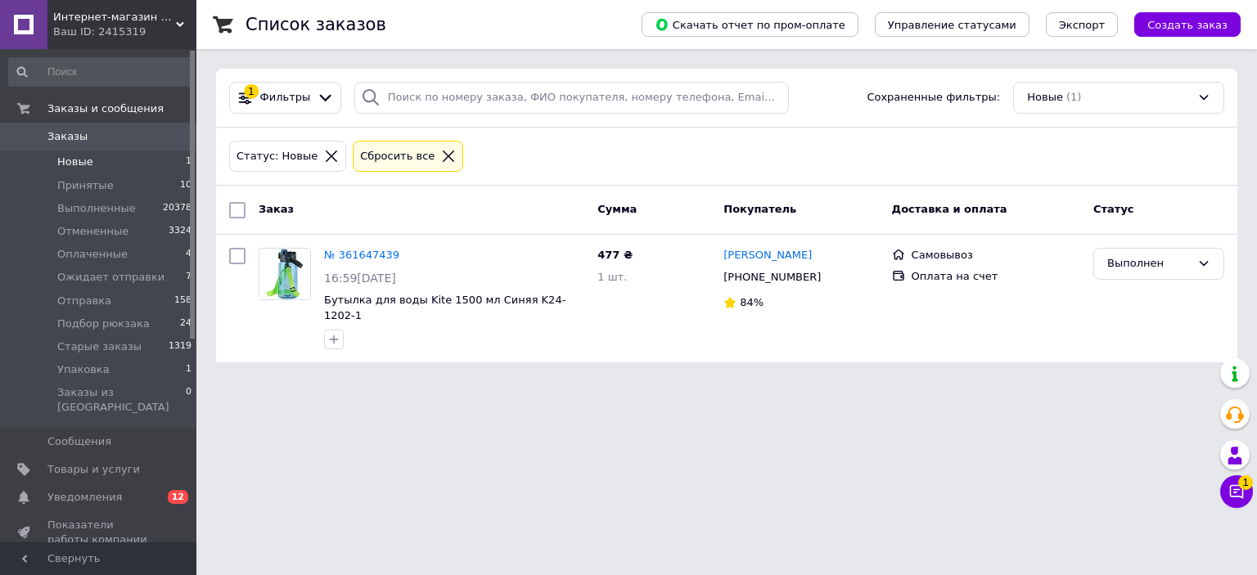
click at [139, 133] on span "Заказы" at bounding box center [99, 136] width 104 height 15
